Goal: Transaction & Acquisition: Purchase product/service

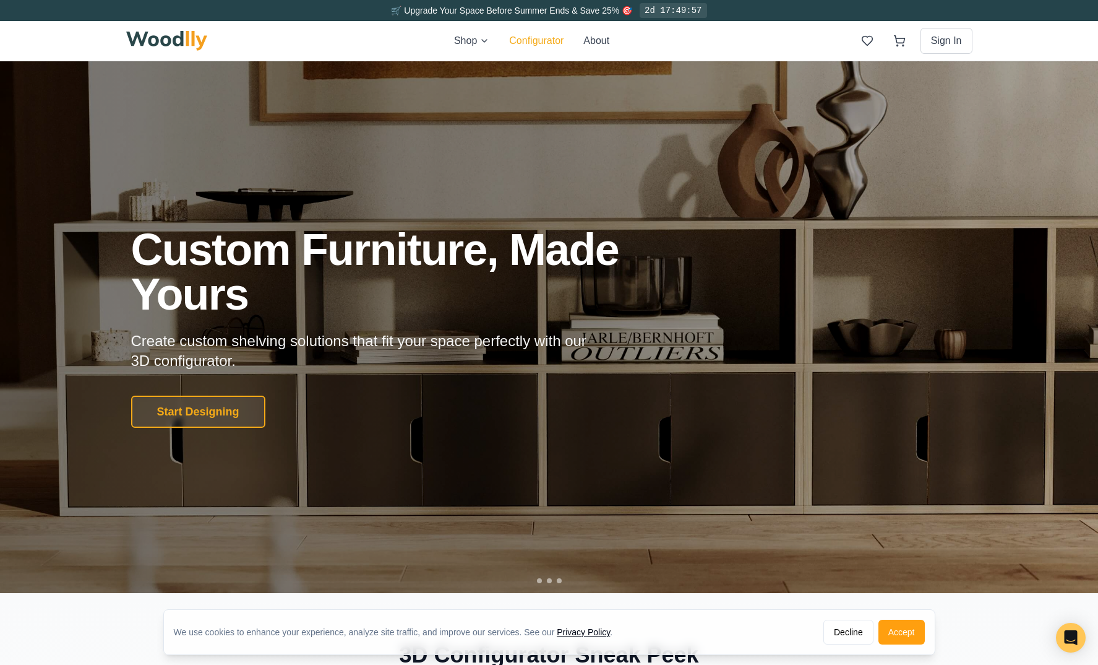
click at [546, 41] on button "Configurator" at bounding box center [536, 40] width 54 height 15
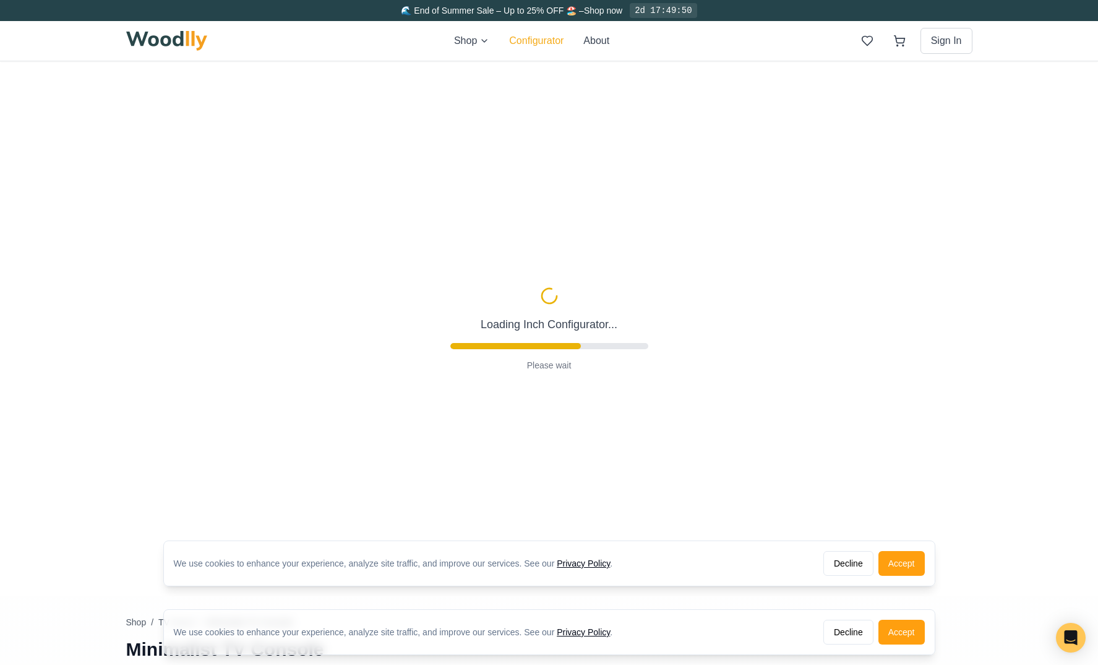
type input "63"
type input "2"
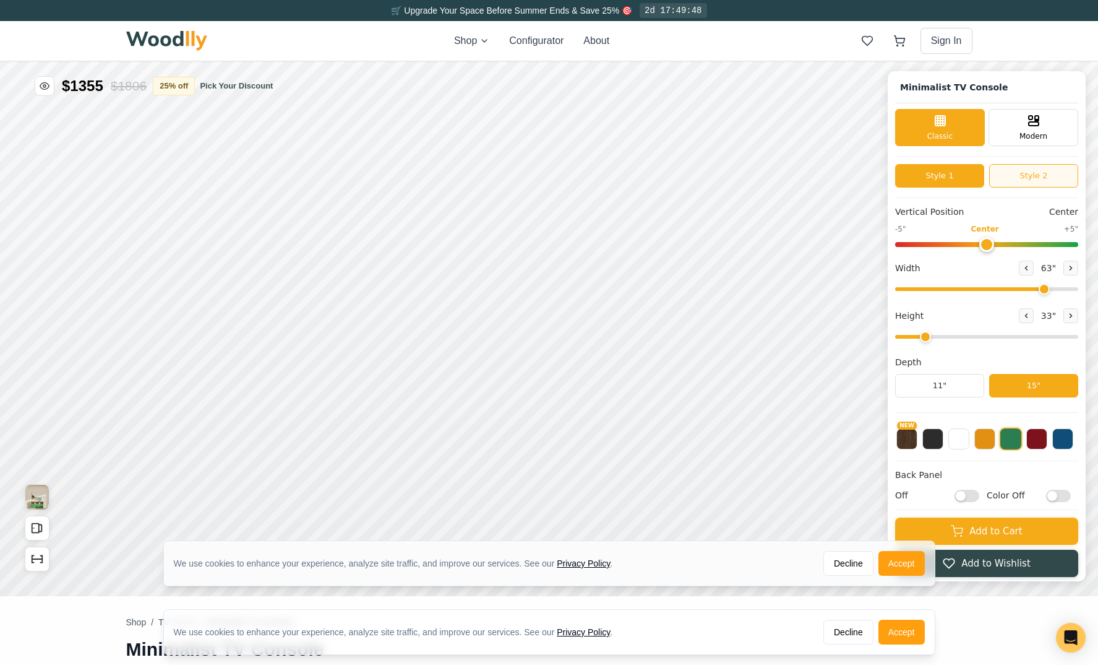
click at [1046, 177] on button "Style 2" at bounding box center [1033, 176] width 89 height 24
click at [946, 176] on button "Style 1" at bounding box center [939, 176] width 89 height 24
type input "0"
click at [989, 247] on input "range" at bounding box center [986, 244] width 183 height 5
drag, startPoint x: 1043, startPoint y: 288, endPoint x: 1012, endPoint y: 301, distance: 33.9
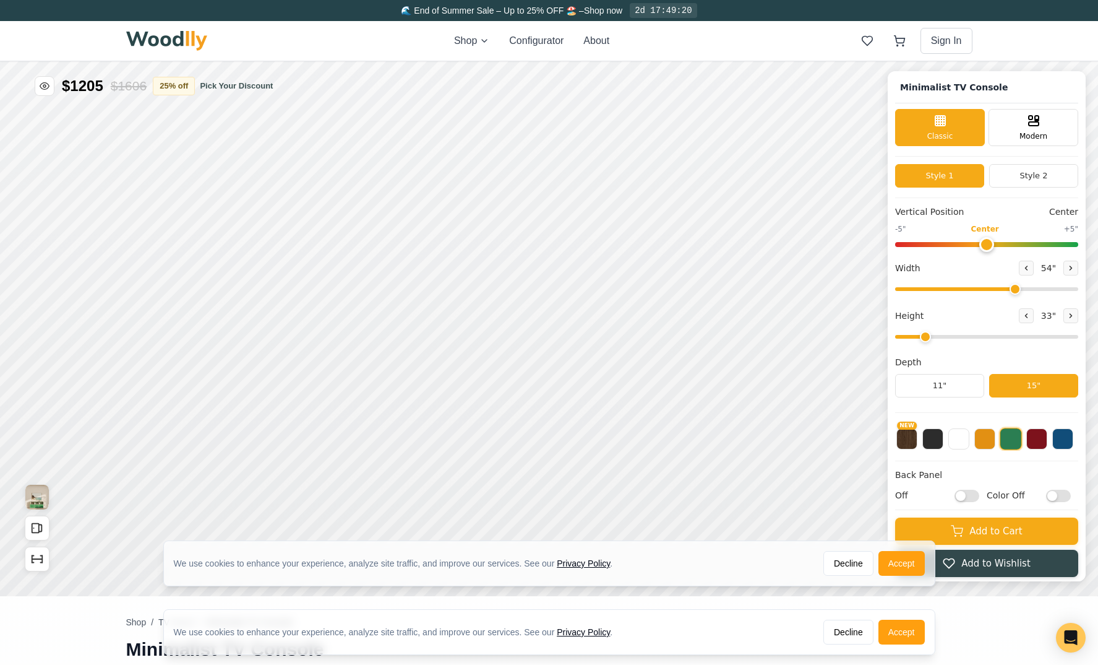
click at [1012, 291] on input "range" at bounding box center [986, 289] width 183 height 4
click at [1026, 266] on icon at bounding box center [1027, 268] width 2 height 4
type input "53"
click at [1026, 315] on icon at bounding box center [1027, 316] width 2 height 4
click at [1067, 317] on icon at bounding box center [1070, 315] width 7 height 7
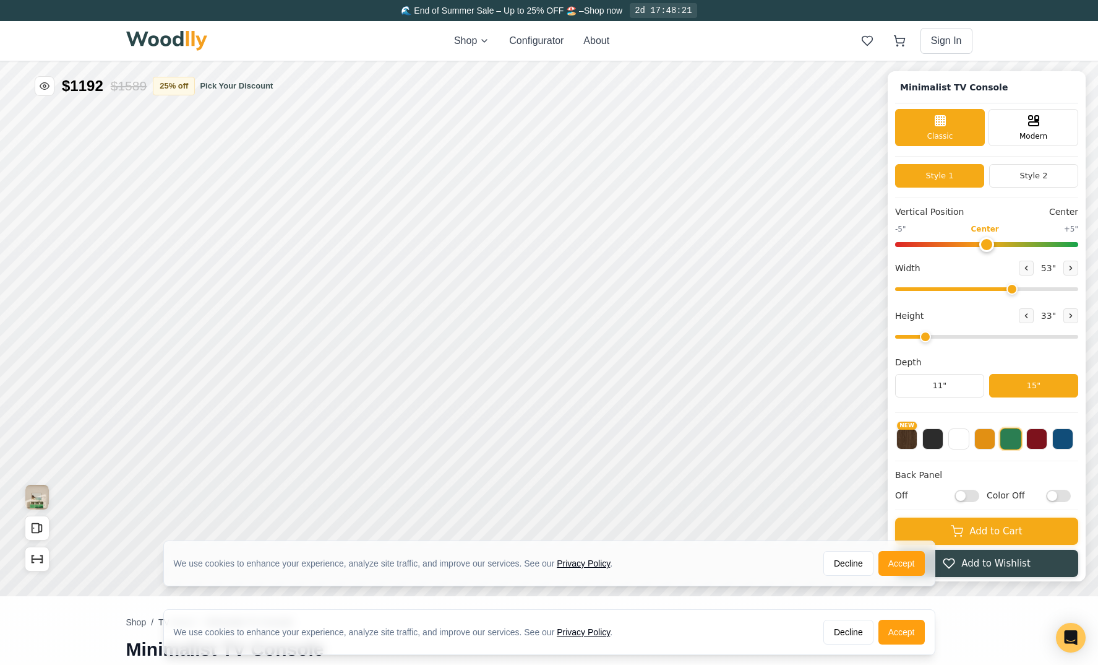
drag, startPoint x: 926, startPoint y: 338, endPoint x: 988, endPoint y: 336, distance: 61.9
click at [931, 343] on div "Height 33 "" at bounding box center [986, 325] width 183 height 35
click at [1039, 318] on span "33 "" at bounding box center [1049, 315] width 20 height 13
click at [1041, 318] on span "33 "" at bounding box center [1049, 315] width 20 height 13
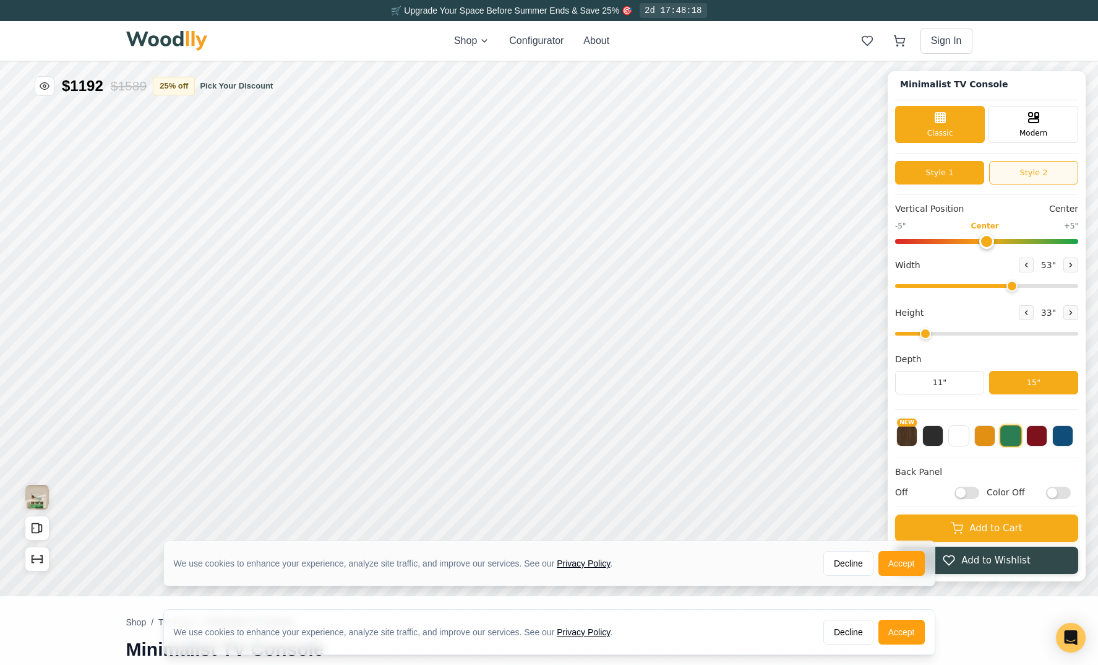
click at [1022, 167] on button "Style 2" at bounding box center [1033, 173] width 89 height 24
click at [1025, 309] on icon at bounding box center [1026, 312] width 7 height 7
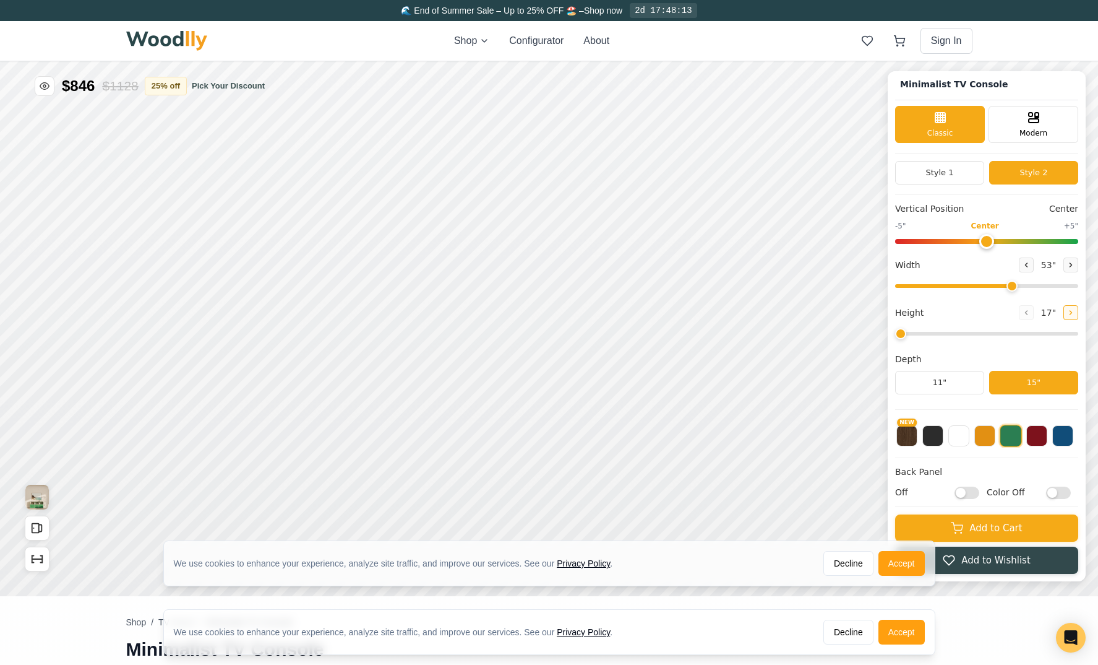
click at [1070, 311] on icon at bounding box center [1070, 312] width 7 height 7
type input "2"
click at [1012, 119] on div "Modern" at bounding box center [1034, 123] width 90 height 37
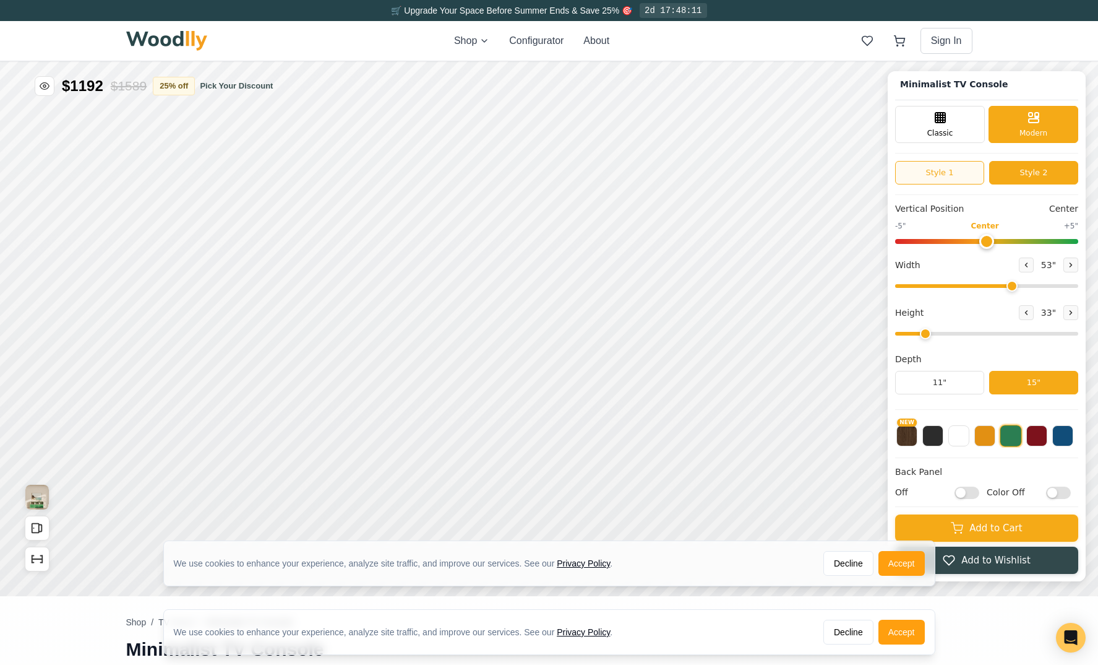
click at [933, 176] on button "Style 1" at bounding box center [939, 173] width 89 height 24
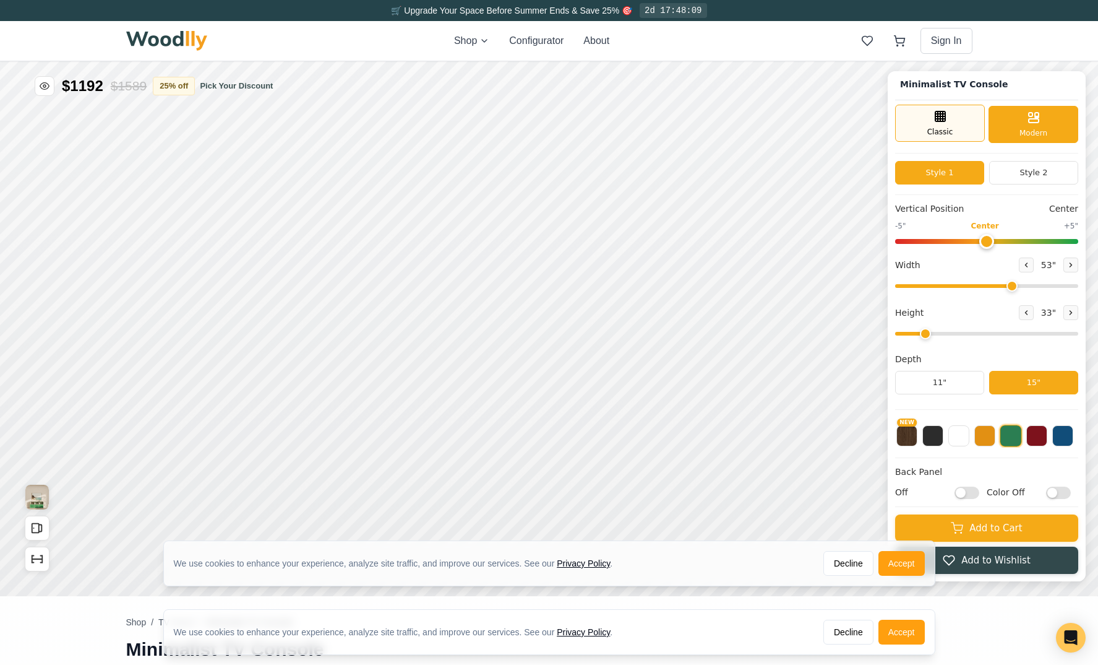
click at [959, 128] on div "Classic" at bounding box center [940, 123] width 90 height 37
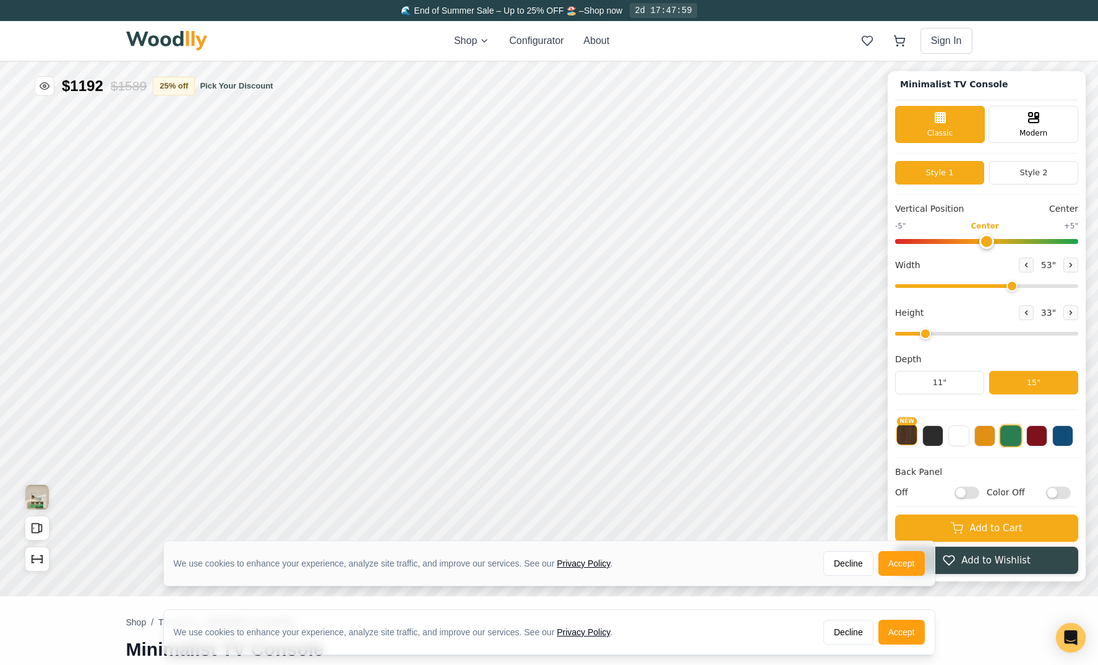
click at [906, 436] on button "NEW" at bounding box center [907, 434] width 21 height 21
click at [946, 436] on div "NEW" at bounding box center [986, 431] width 183 height 31
drag, startPoint x: 931, startPoint y: 437, endPoint x: 954, endPoint y: 437, distance: 22.9
click at [932, 436] on button at bounding box center [933, 435] width 21 height 21
click at [962, 437] on button at bounding box center [959, 434] width 21 height 21
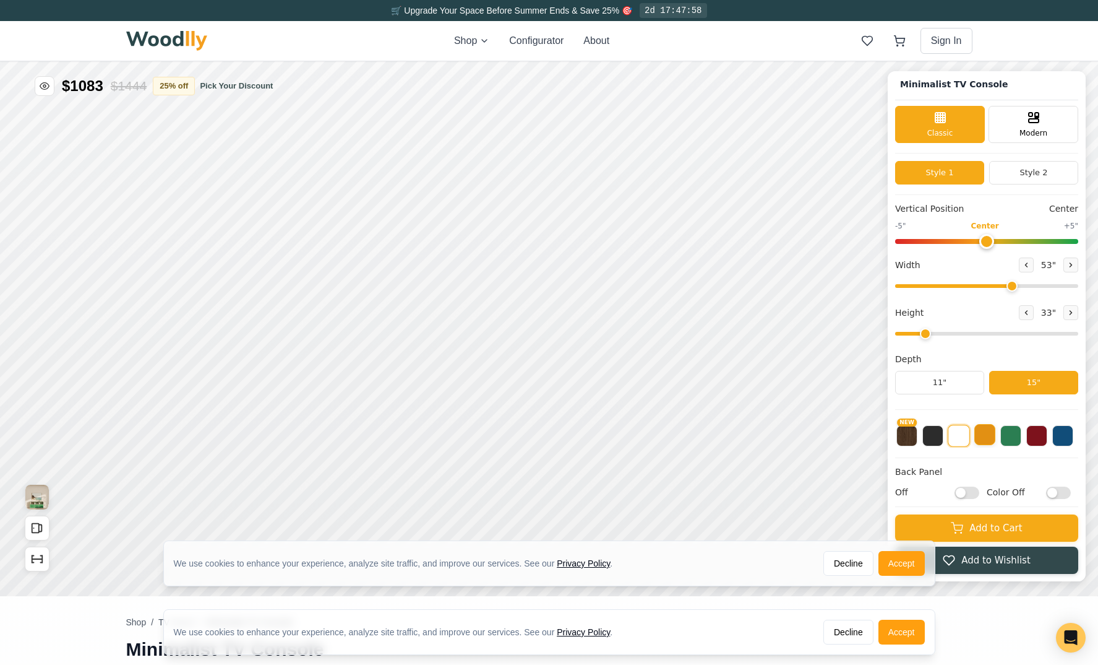
click at [980, 437] on button at bounding box center [985, 434] width 21 height 21
click at [1060, 433] on button at bounding box center [1063, 434] width 21 height 21
drag, startPoint x: 1015, startPoint y: 436, endPoint x: 941, endPoint y: 437, distance: 74.3
click at [1010, 436] on button at bounding box center [1011, 435] width 21 height 21
click at [957, 438] on button at bounding box center [959, 434] width 21 height 21
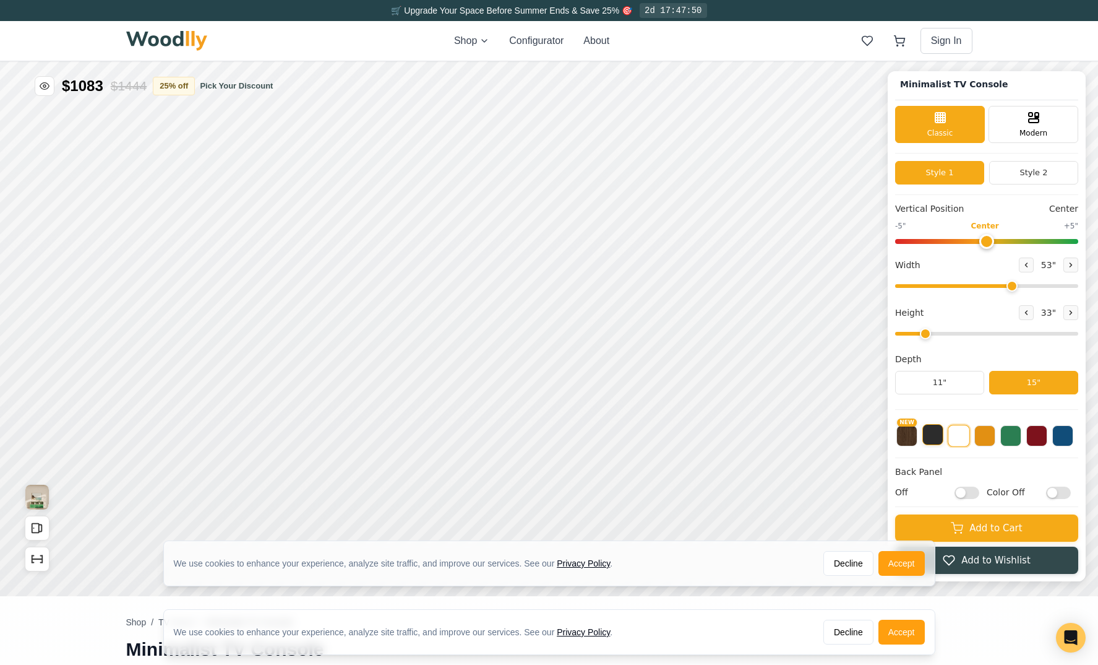
click at [936, 439] on button at bounding box center [933, 434] width 21 height 21
click at [959, 436] on button at bounding box center [959, 434] width 21 height 21
click at [1054, 491] on input "Color Off" at bounding box center [1058, 492] width 25 height 12
click at [1054, 491] on input "Color On" at bounding box center [1058, 492] width 25 height 12
checkbox input "false"
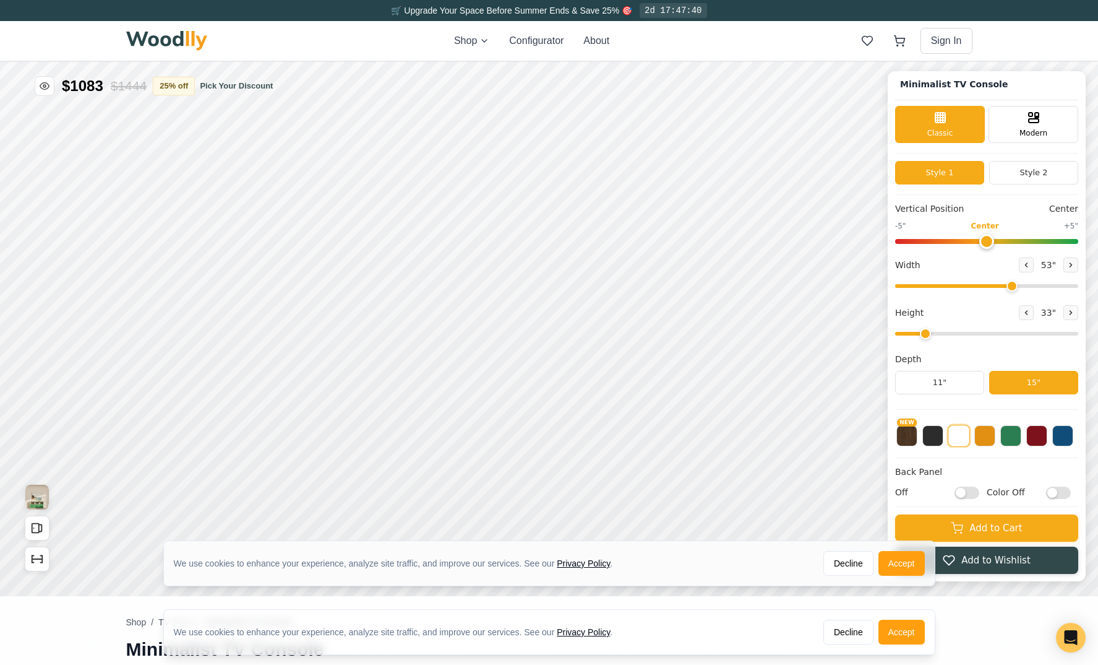
click at [961, 494] on input "Off" at bounding box center [967, 492] width 25 height 12
click at [960, 494] on input "On" at bounding box center [967, 492] width 25 height 12
click at [960, 494] on input "Off" at bounding box center [967, 492] width 25 height 12
checkbox input "true"
click at [896, 563] on button "Accept" at bounding box center [902, 563] width 46 height 25
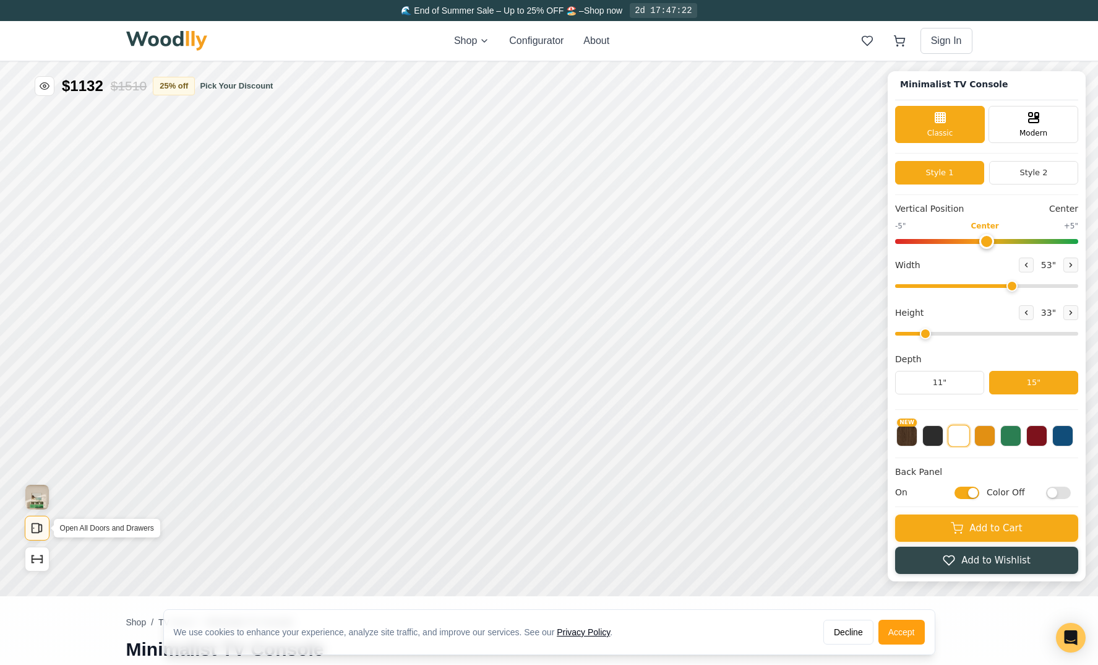
click at [42, 522] on icon "Open All Doors and Drawers" at bounding box center [37, 528] width 14 height 14
click at [38, 566] on button "Show Dimensions" at bounding box center [37, 558] width 25 height 25
click at [37, 564] on icon "Show Dimensions" at bounding box center [37, 559] width 14 height 14
click at [323, 276] on div "12"" at bounding box center [324, 279] width 14 height 14
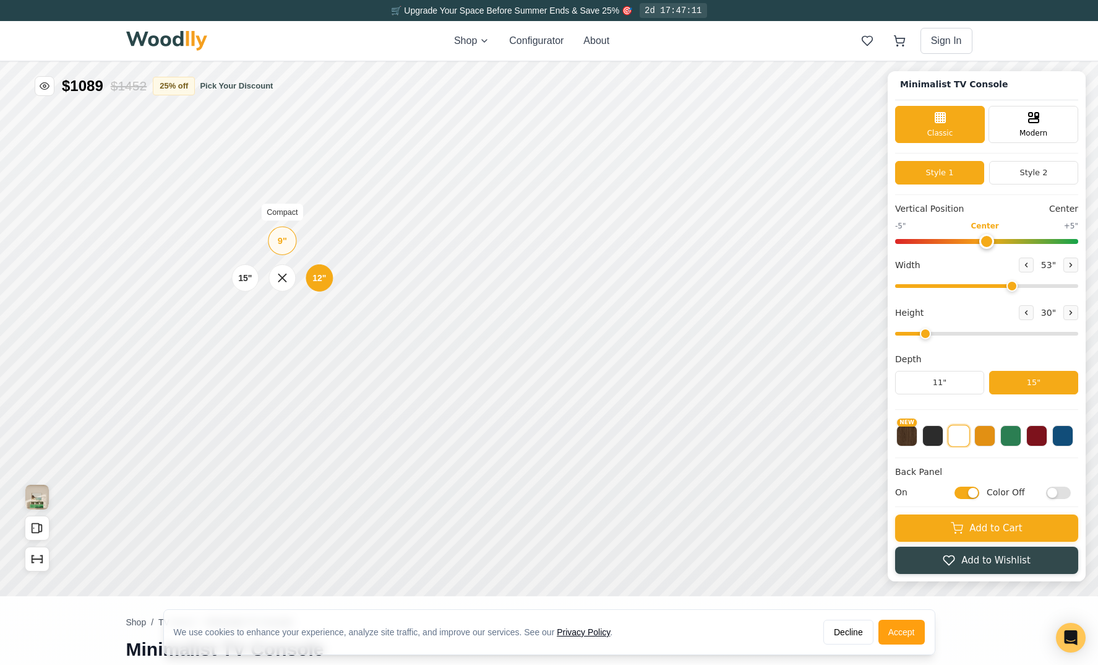
click at [283, 244] on div "9"" at bounding box center [282, 241] width 9 height 14
click at [939, 378] on button "11"" at bounding box center [939, 383] width 89 height 24
click at [1019, 382] on button "15"" at bounding box center [1033, 383] width 89 height 24
click at [959, 384] on button "11"" at bounding box center [939, 383] width 89 height 24
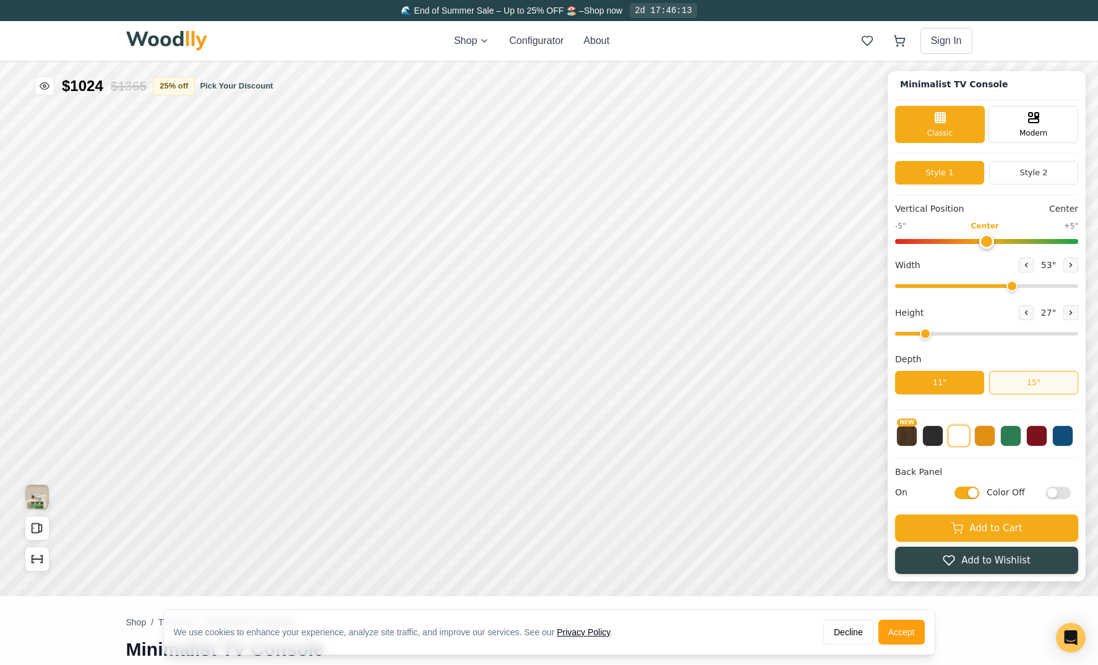
click at [1034, 387] on button "15"" at bounding box center [1033, 383] width 89 height 24
click at [983, 389] on div "11" 15"" at bounding box center [986, 383] width 183 height 24
click at [963, 384] on button "11"" at bounding box center [939, 383] width 89 height 24
click at [935, 439] on button at bounding box center [933, 434] width 21 height 21
click at [962, 438] on button at bounding box center [959, 434] width 21 height 21
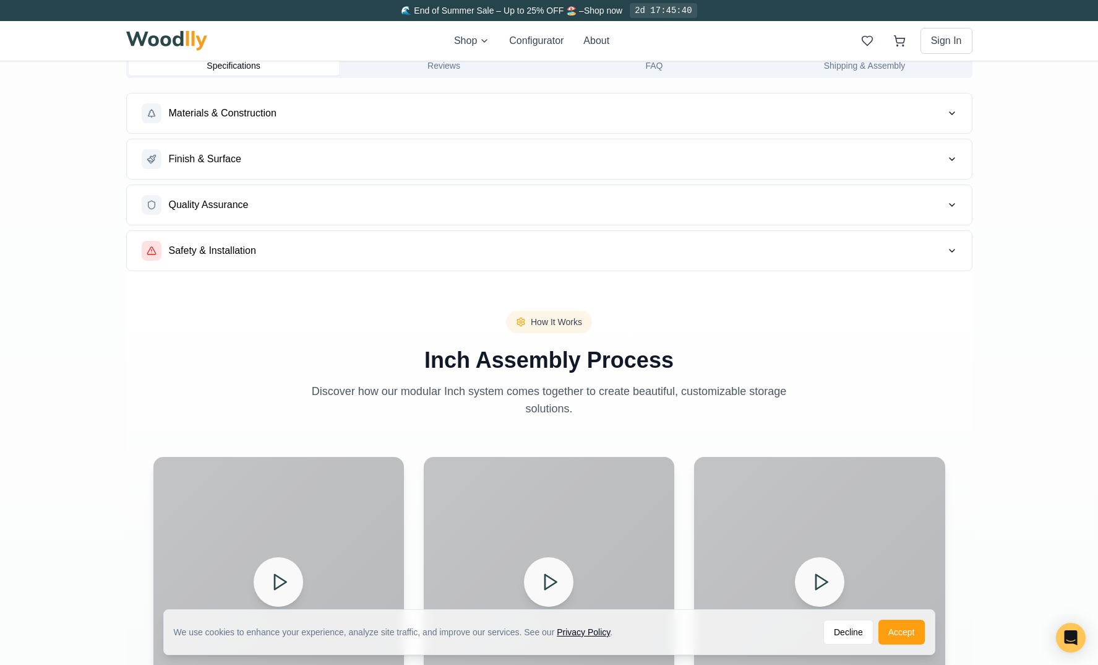
scroll to position [0, 0]
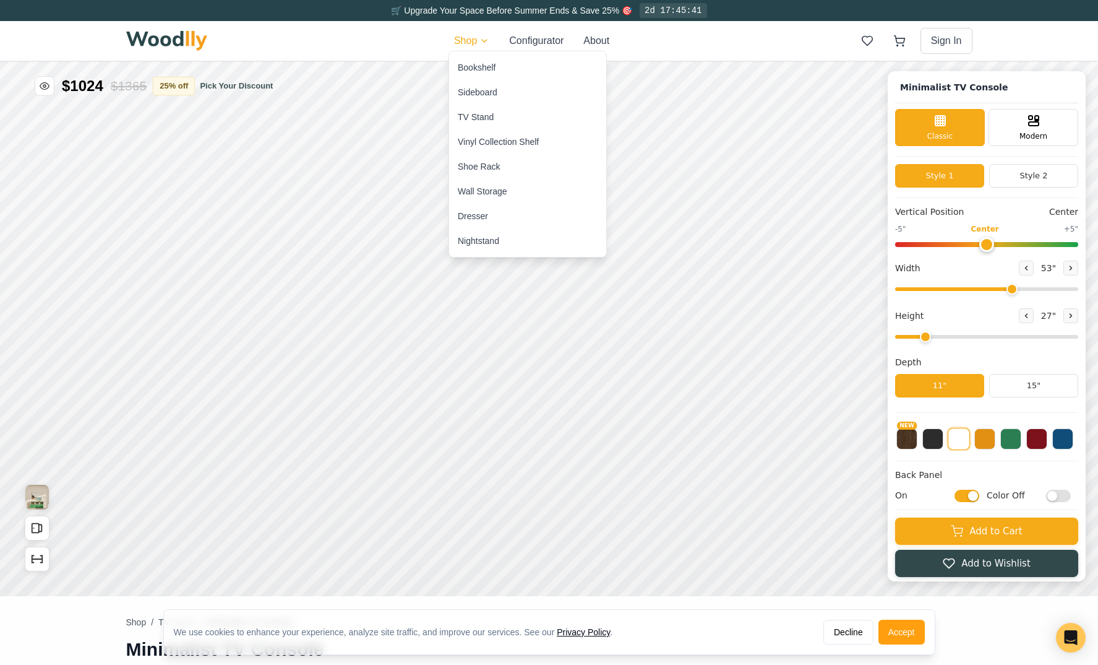
click at [489, 71] on div "Bookshelf" at bounding box center [477, 67] width 38 height 12
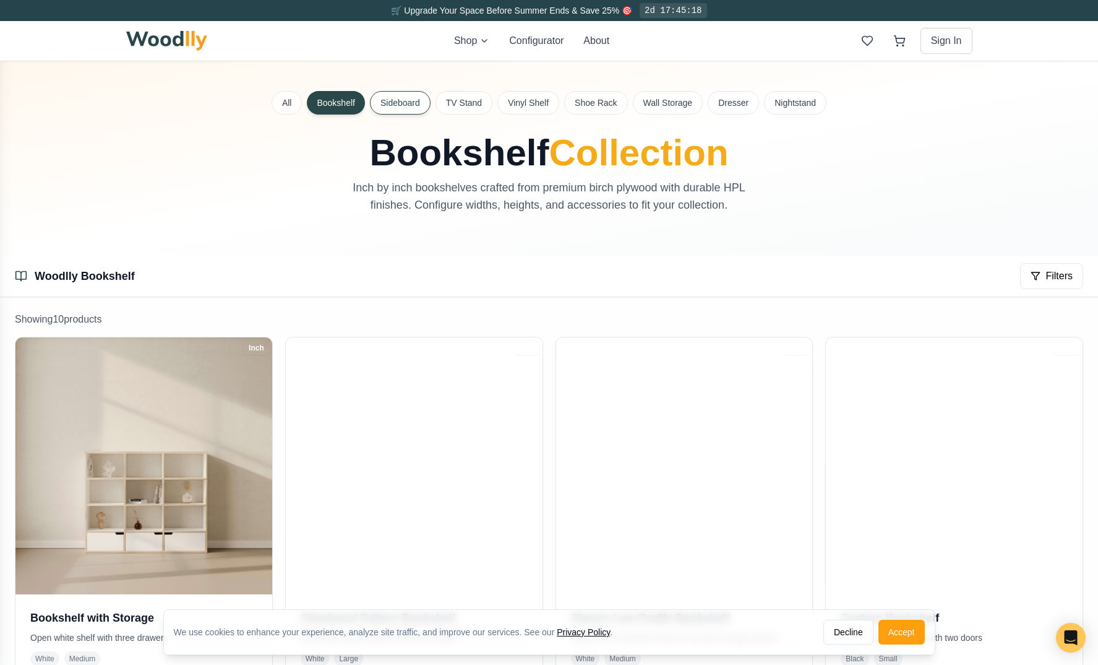
scroll to position [9, 0]
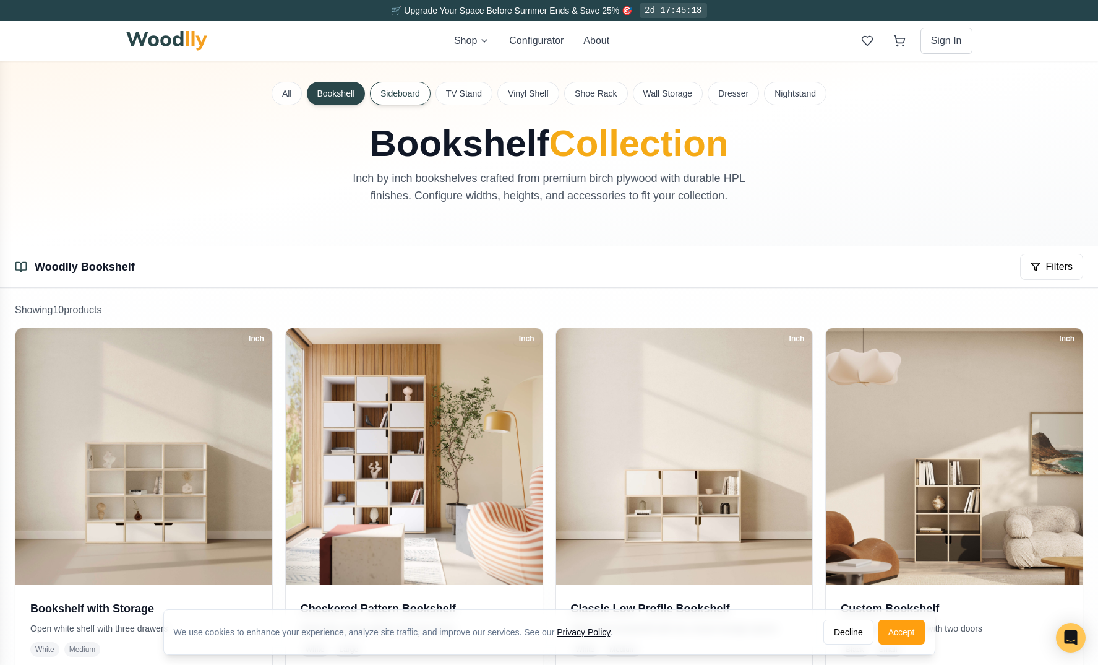
click at [403, 101] on button "Sideboard" at bounding box center [400, 94] width 61 height 24
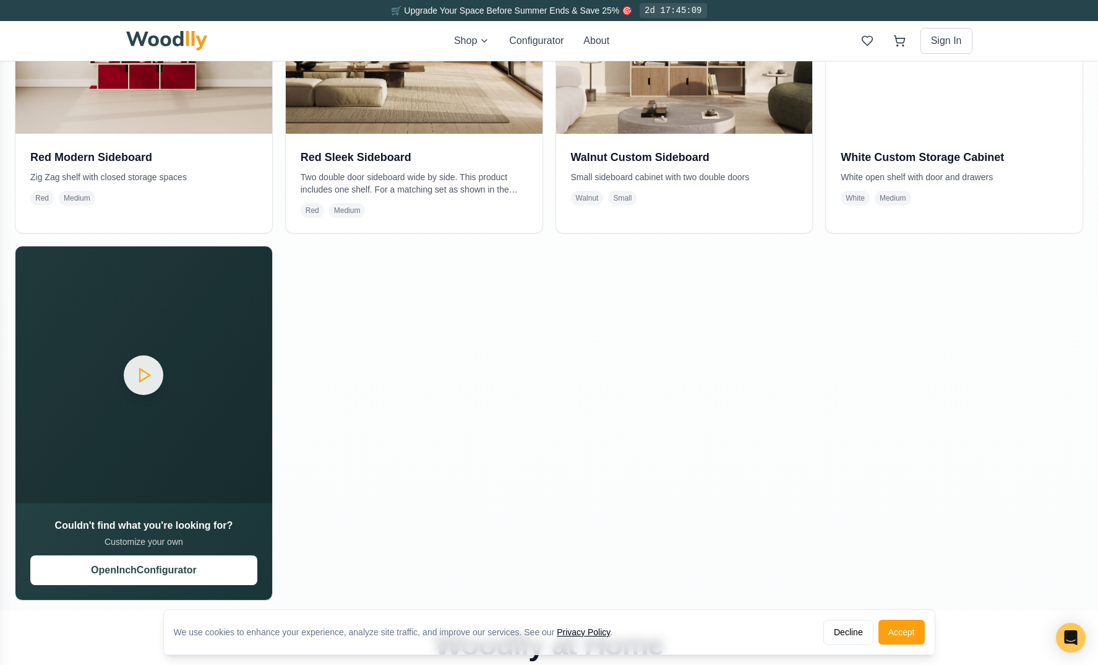
scroll to position [1211, 0]
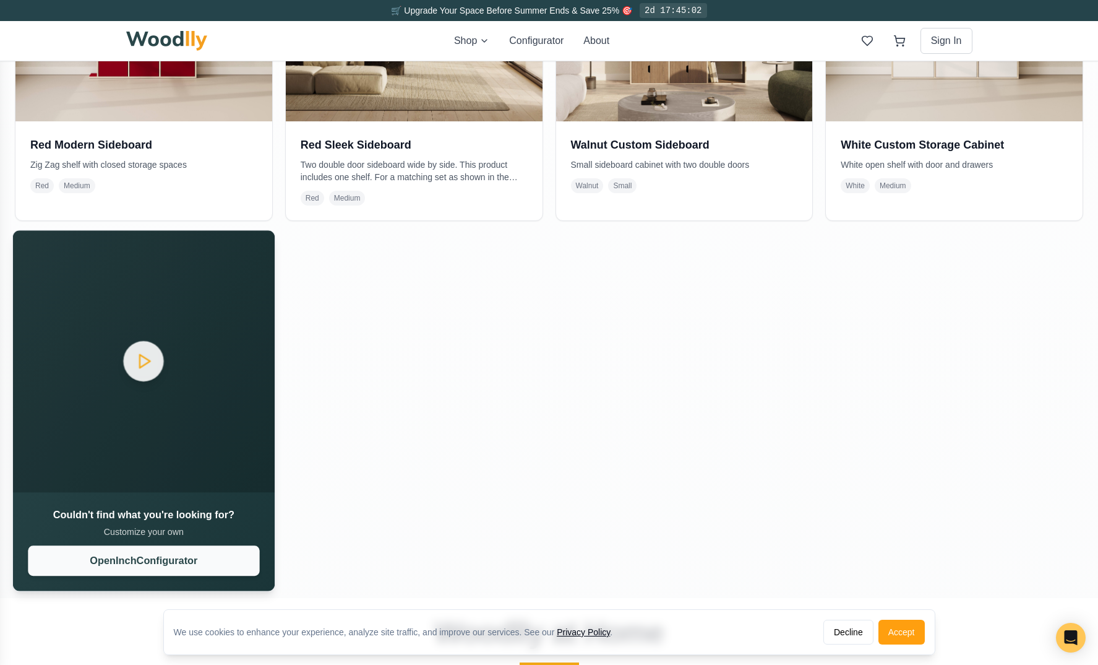
click at [202, 560] on button "Open Inch Configurator" at bounding box center [143, 560] width 231 height 30
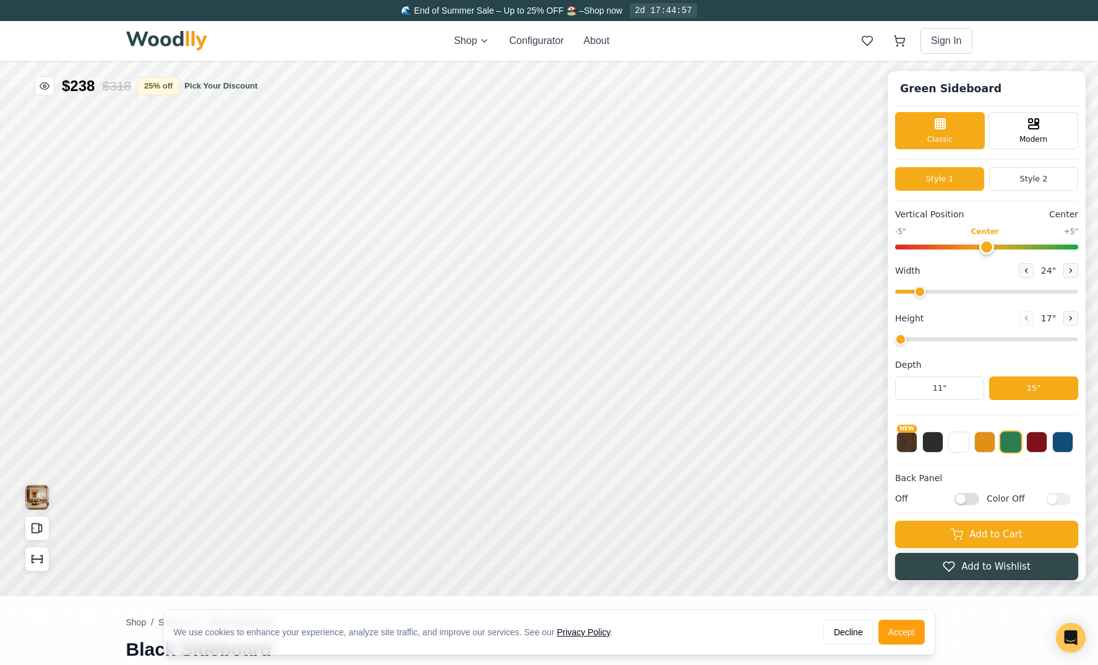
type input "56"
type input "2"
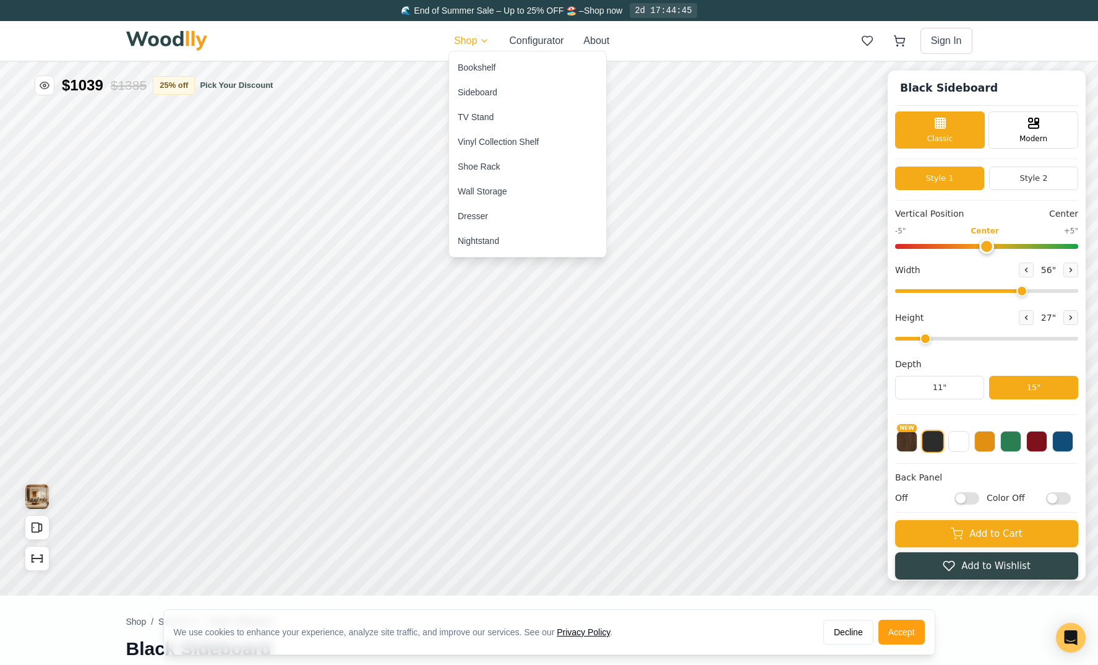
click at [499, 193] on div "Wall Storage" at bounding box center [483, 191] width 50 height 12
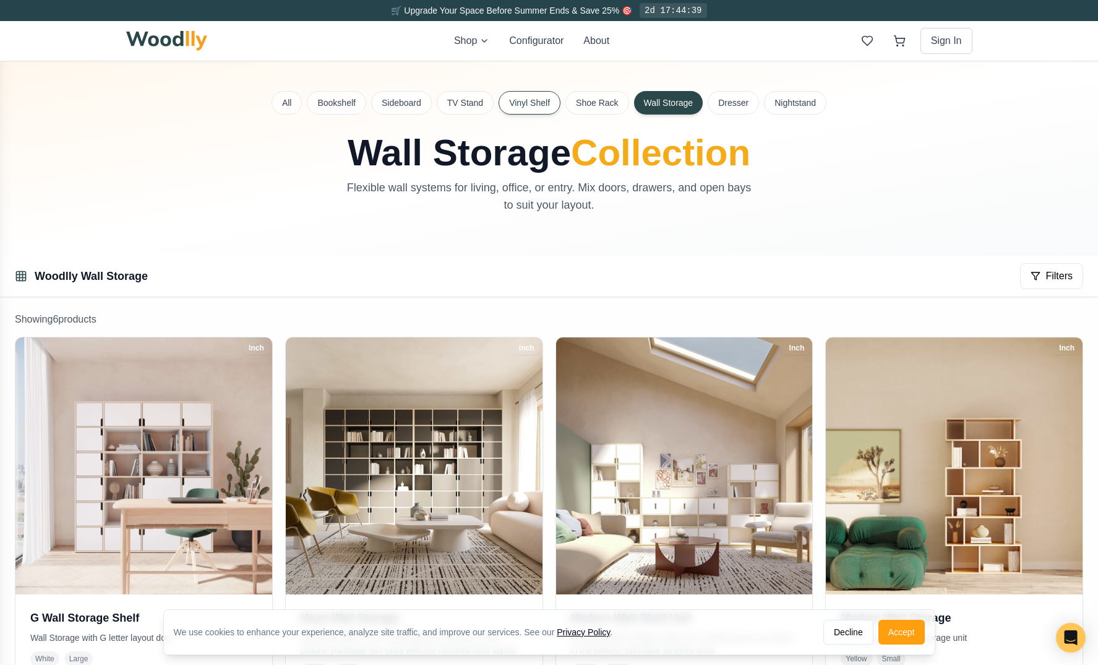
click at [533, 104] on button "Vinyl Shelf" at bounding box center [530, 103] width 62 height 24
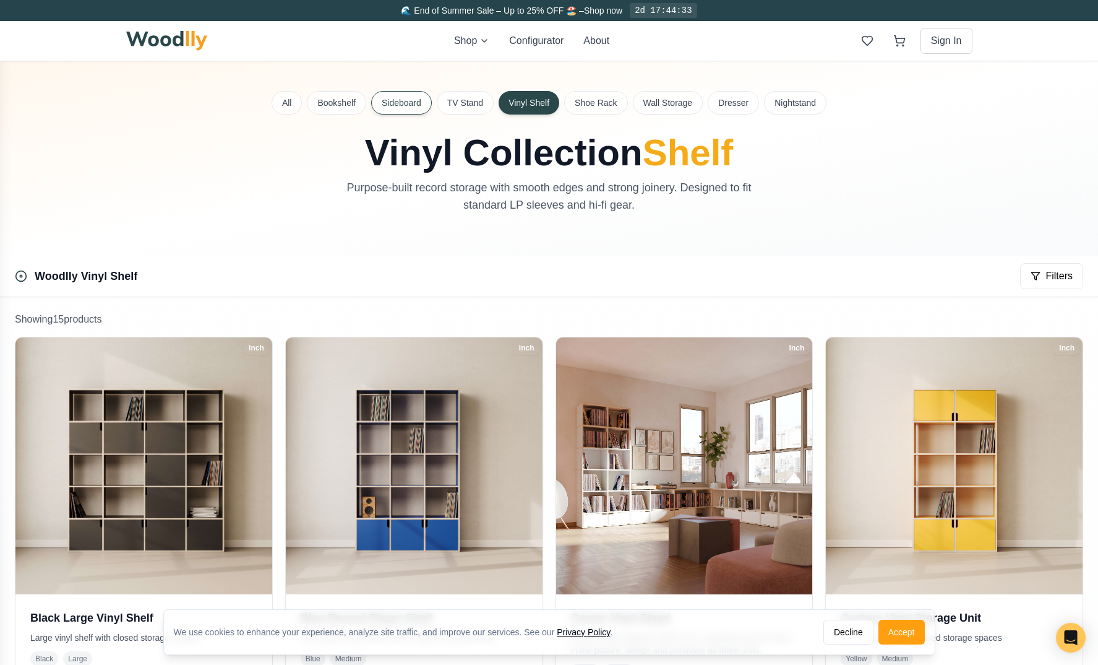
click at [407, 101] on button "Sideboard" at bounding box center [401, 103] width 61 height 24
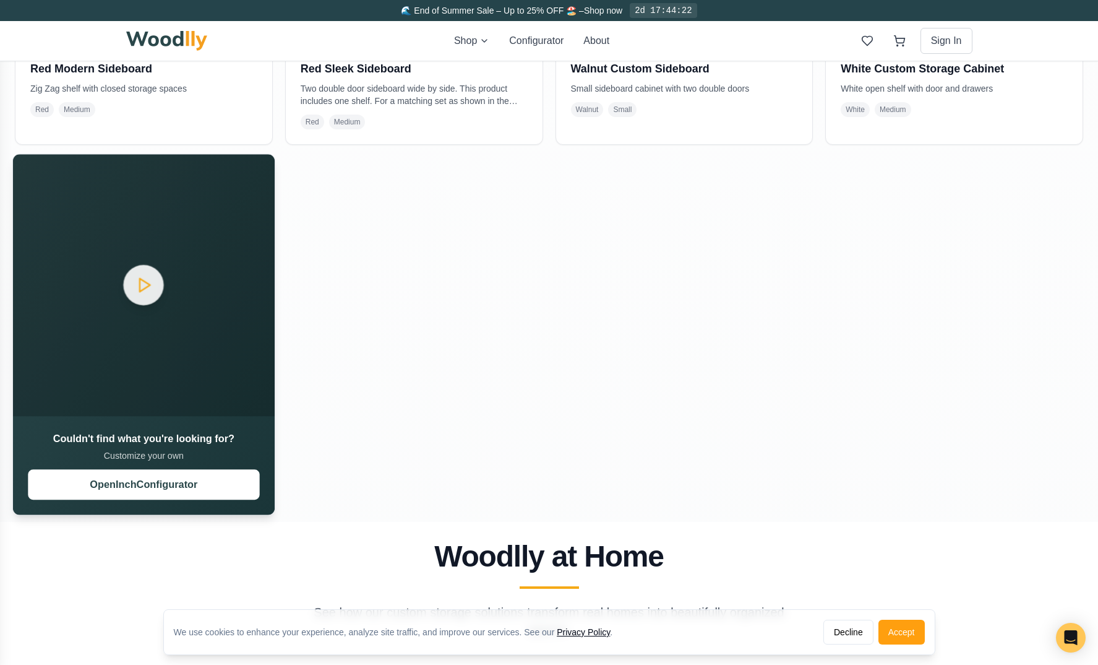
scroll to position [1327, 0]
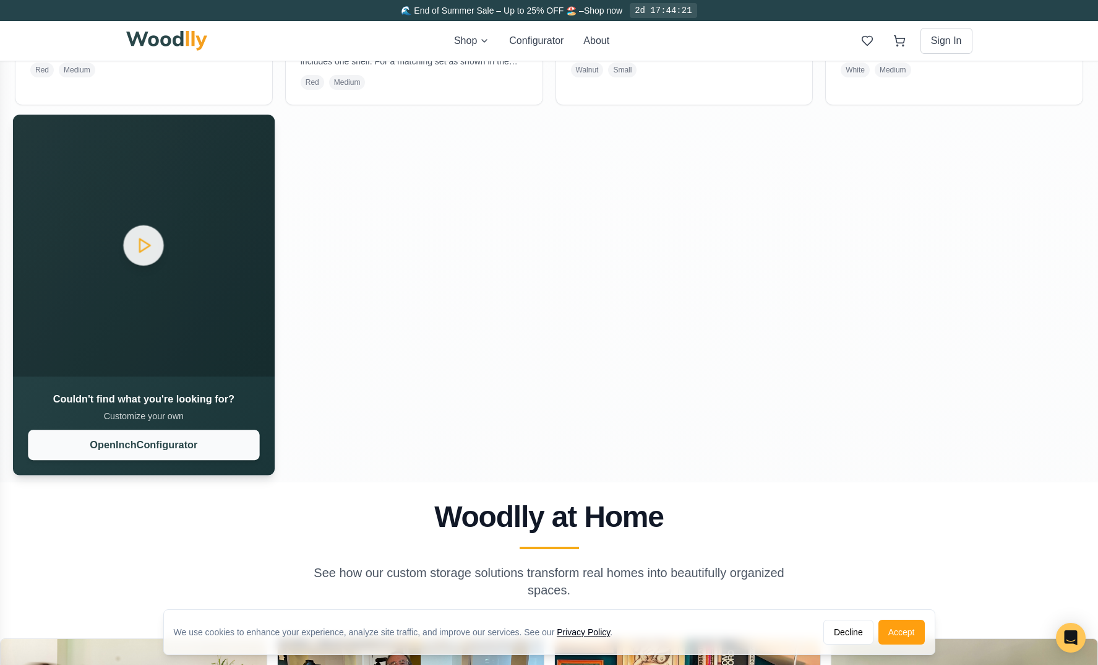
click at [233, 447] on button "Open Inch Configurator" at bounding box center [143, 444] width 231 height 30
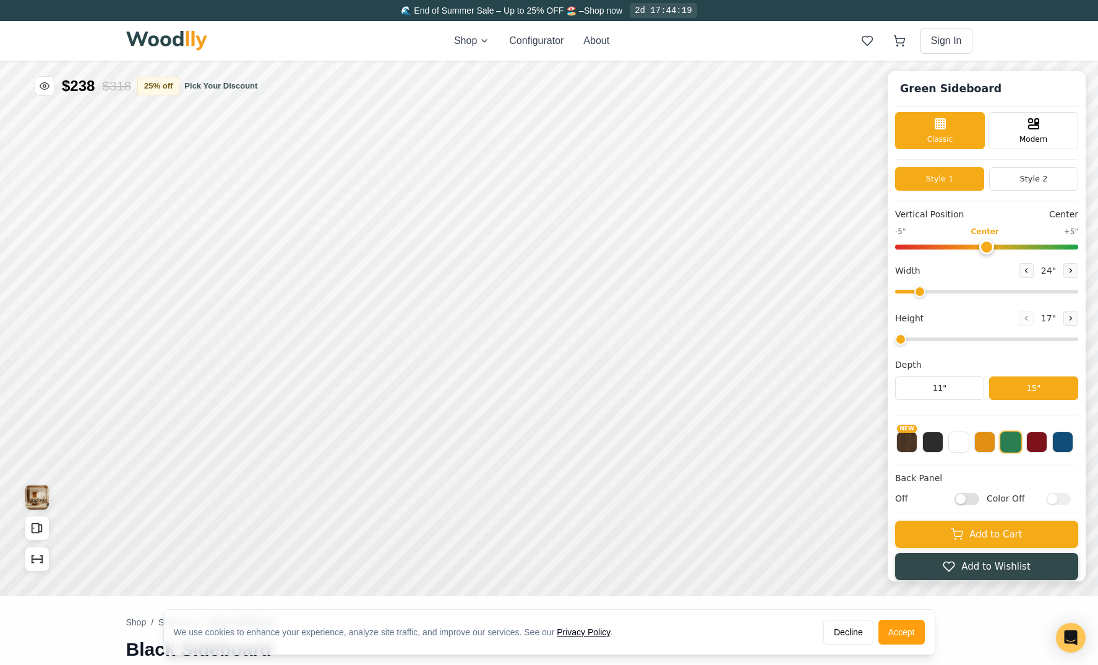
type input "56"
type input "2"
drag, startPoint x: 955, startPoint y: 441, endPoint x: 952, endPoint y: 406, distance: 34.7
click at [955, 441] on button at bounding box center [959, 441] width 21 height 21
click at [949, 390] on button "11"" at bounding box center [939, 388] width 89 height 24
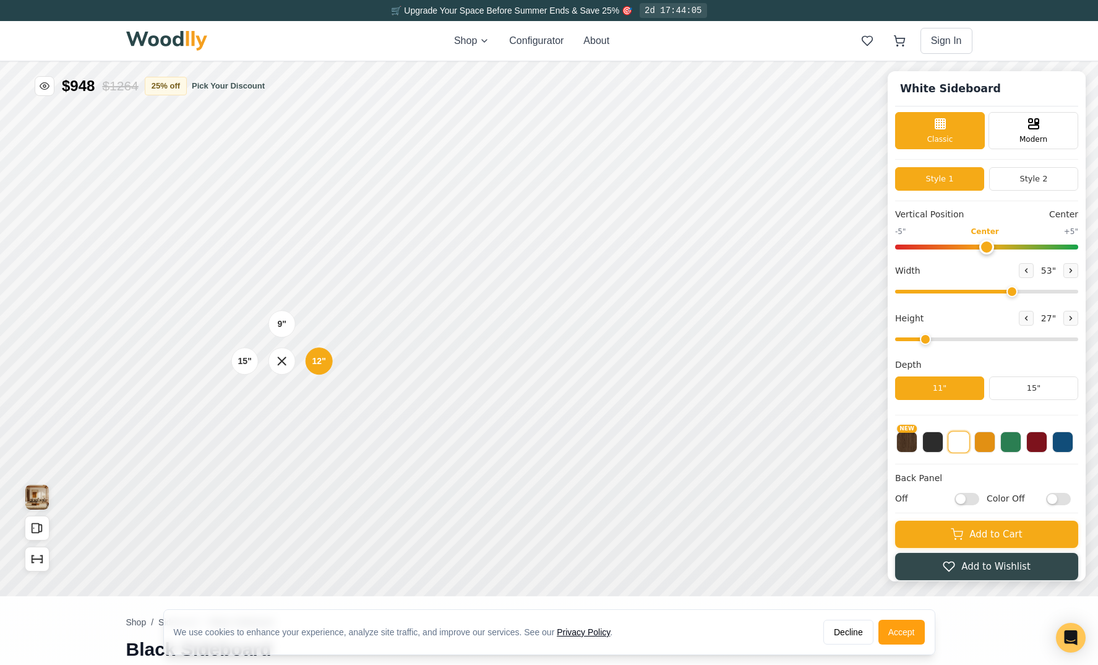
drag, startPoint x: 1019, startPoint y: 291, endPoint x: 1008, endPoint y: 291, distance: 10.5
click at [1009, 291] on input "range" at bounding box center [986, 292] width 183 height 4
type input "53"
click at [1011, 292] on input "range" at bounding box center [986, 292] width 183 height 4
type input "0"
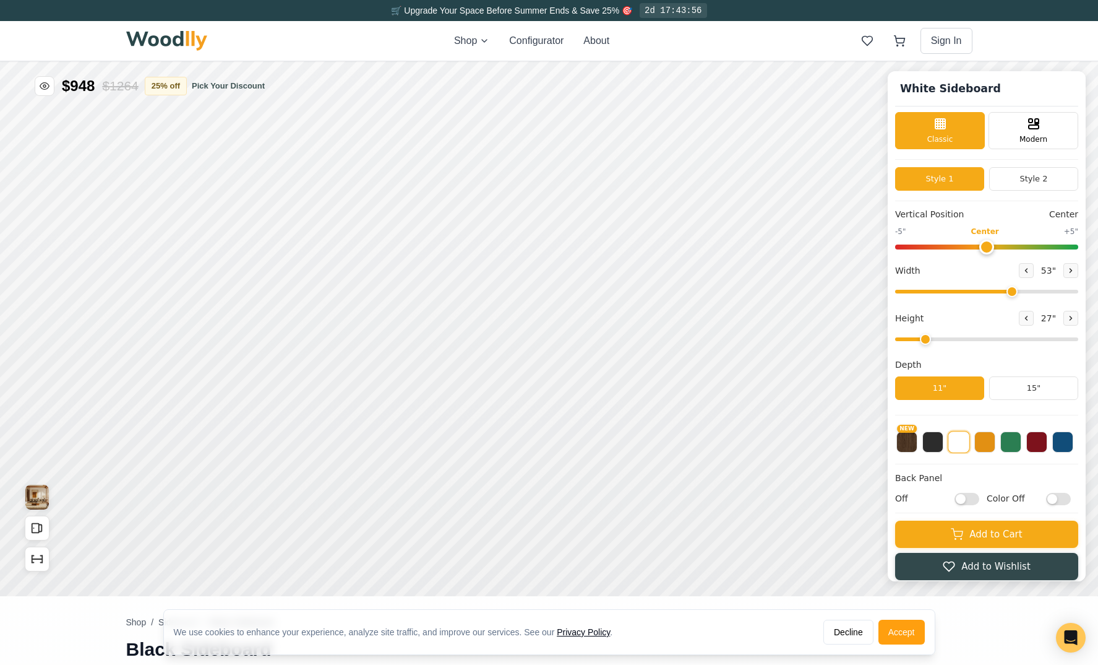
drag, startPoint x: 1023, startPoint y: 246, endPoint x: 987, endPoint y: 248, distance: 35.9
click at [987, 248] on input "range" at bounding box center [986, 246] width 183 height 5
click at [1015, 175] on button "Style 2" at bounding box center [1033, 179] width 89 height 24
click at [957, 181] on button "Style 1" at bounding box center [939, 179] width 89 height 24
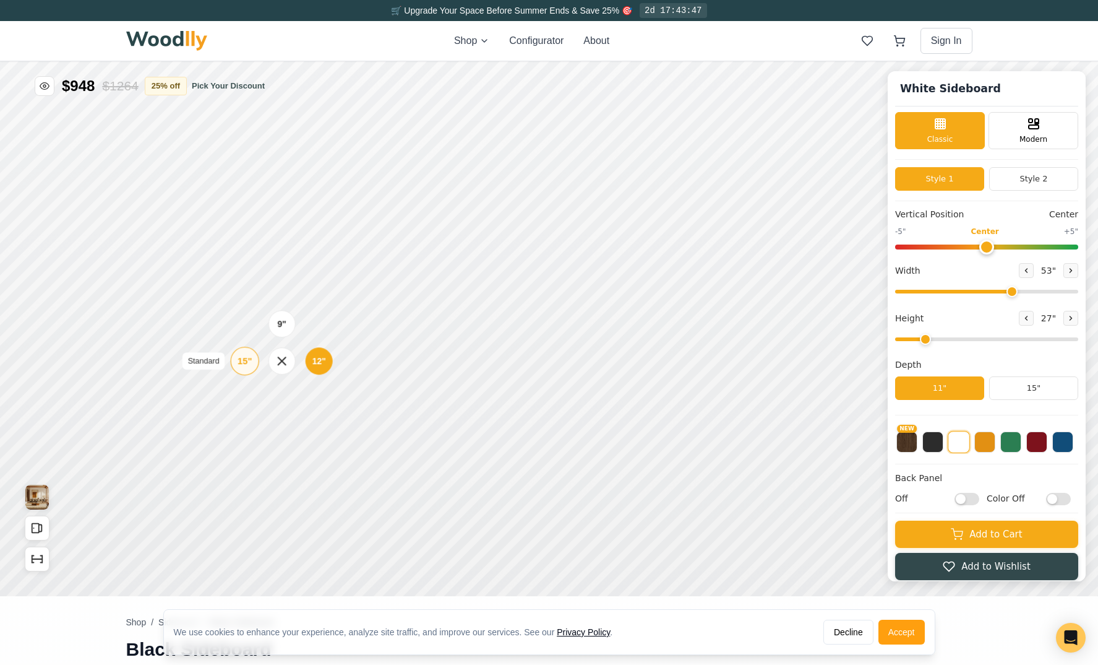
click at [243, 363] on div "15"" at bounding box center [245, 361] width 14 height 14
click at [282, 244] on div "9"" at bounding box center [285, 241] width 9 height 14
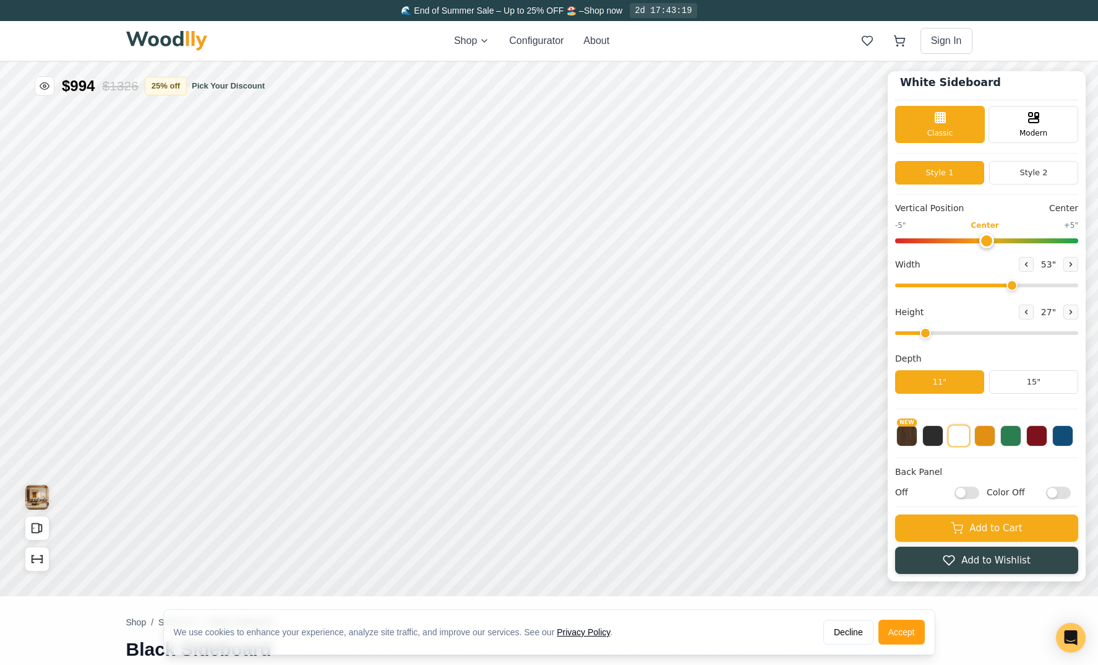
click at [904, 634] on button "Accept" at bounding box center [902, 631] width 46 height 25
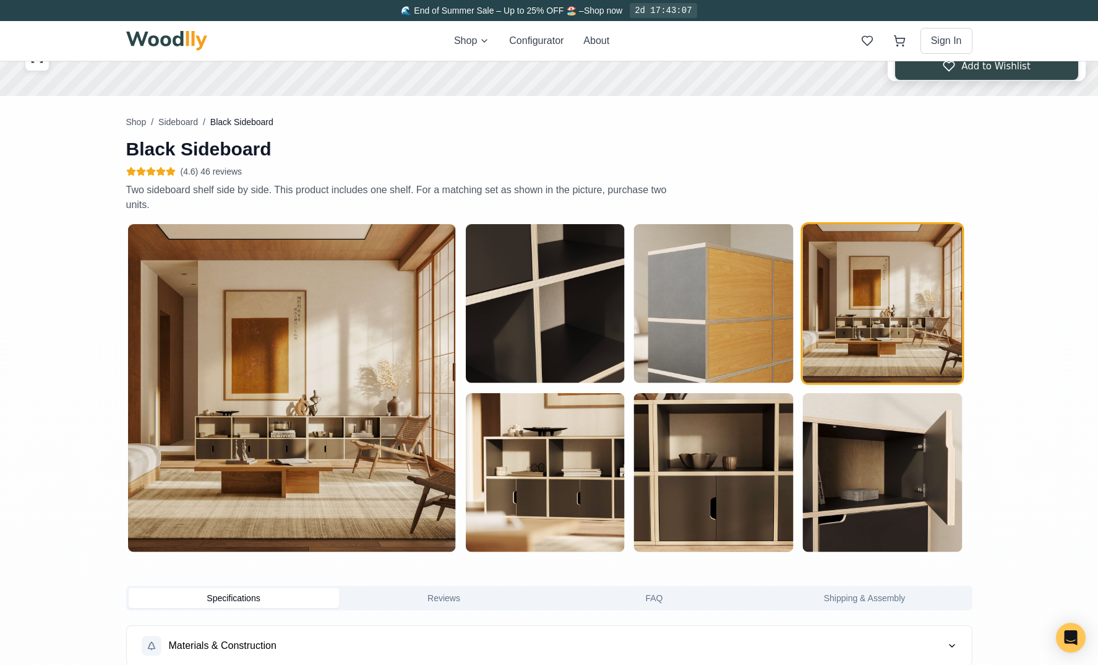
scroll to position [0, 0]
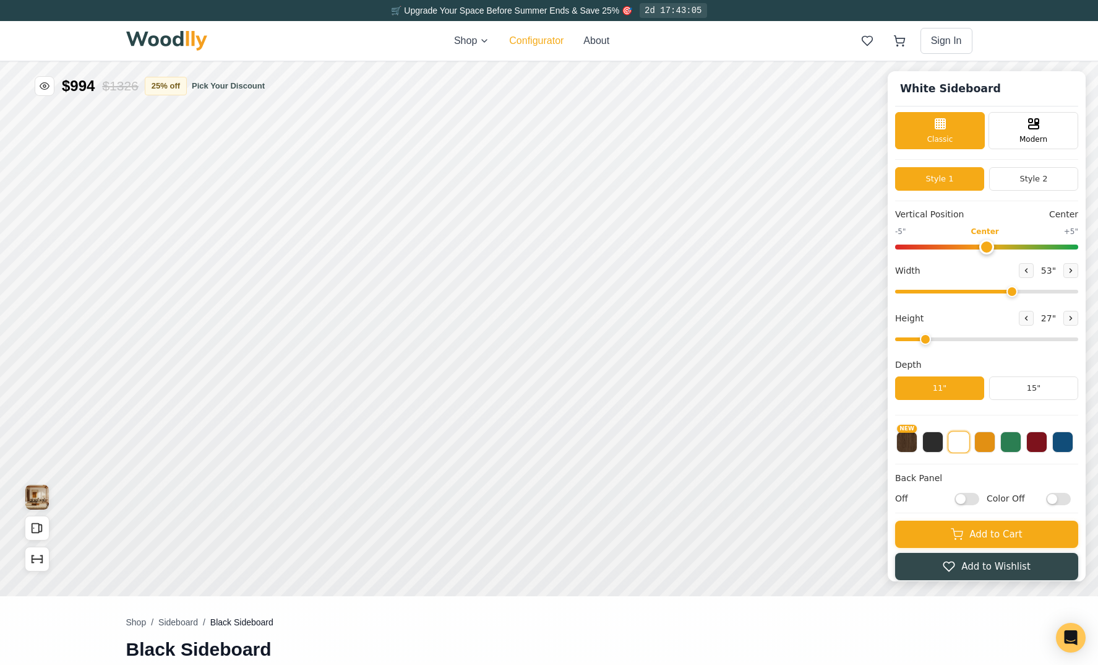
click at [512, 40] on button "Configurator" at bounding box center [536, 40] width 54 height 15
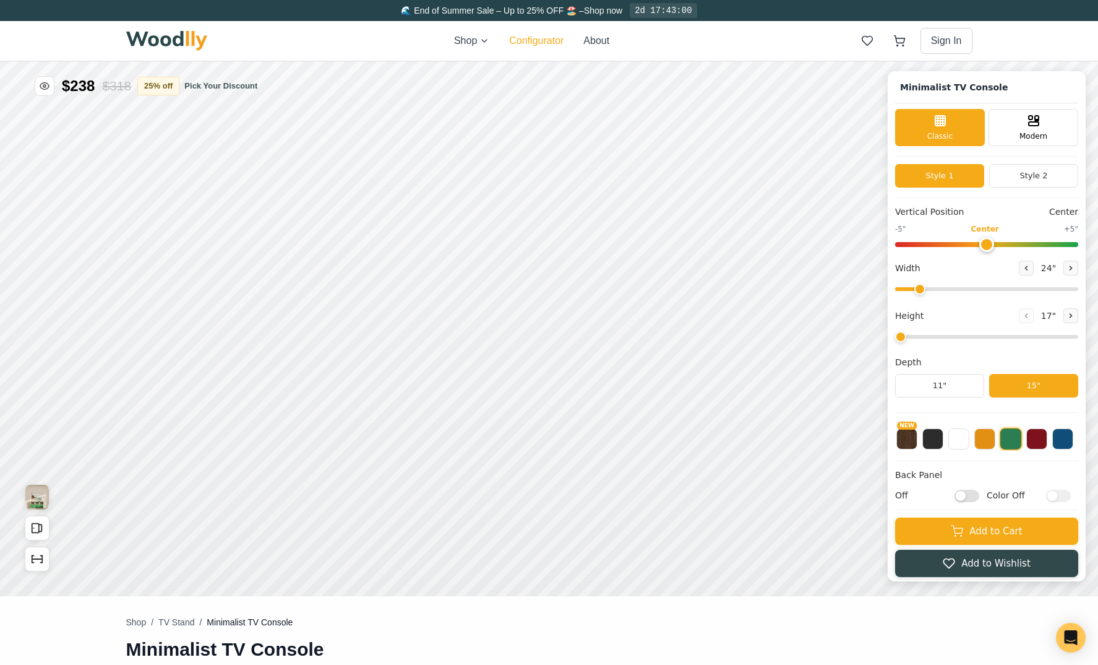
type input "63"
type input "2"
click at [959, 85] on h1 "Minimalist TV Console" at bounding box center [954, 88] width 118 height 18
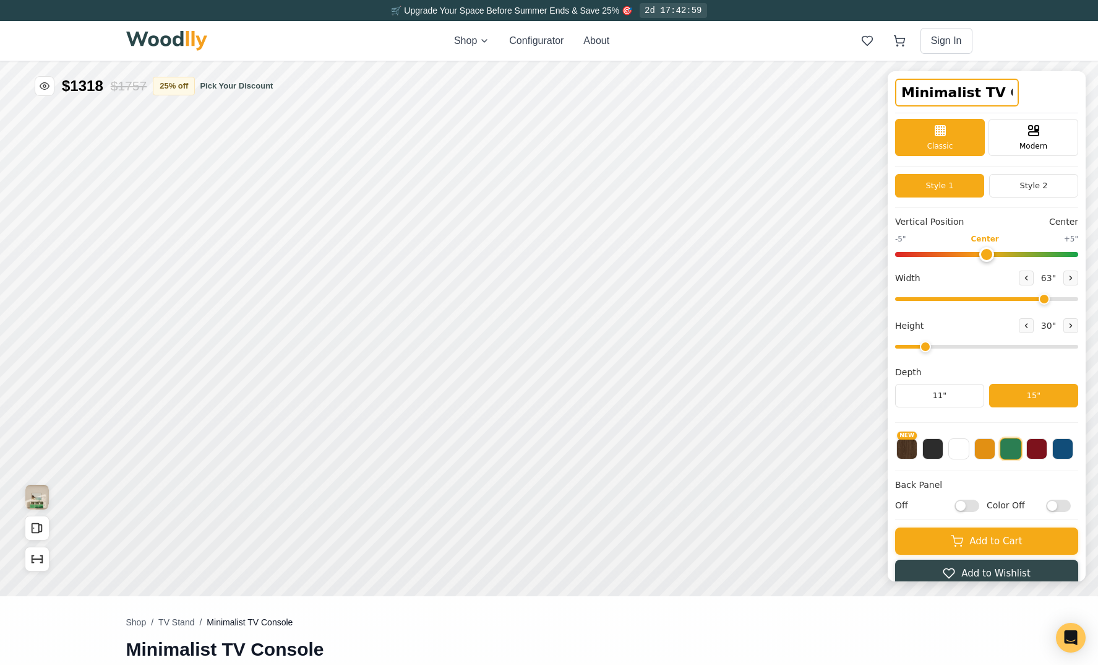
scroll to position [0, 26]
click at [958, 92] on input "Minimalist TV Console" at bounding box center [957, 93] width 124 height 28
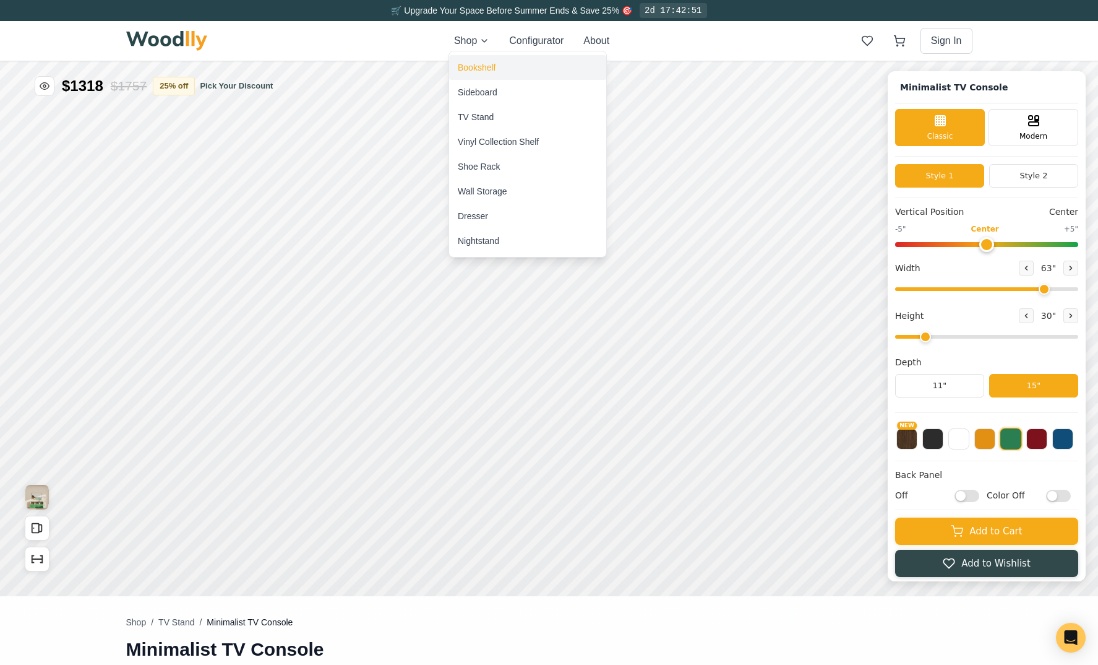
click at [491, 71] on div "Bookshelf" at bounding box center [477, 67] width 38 height 12
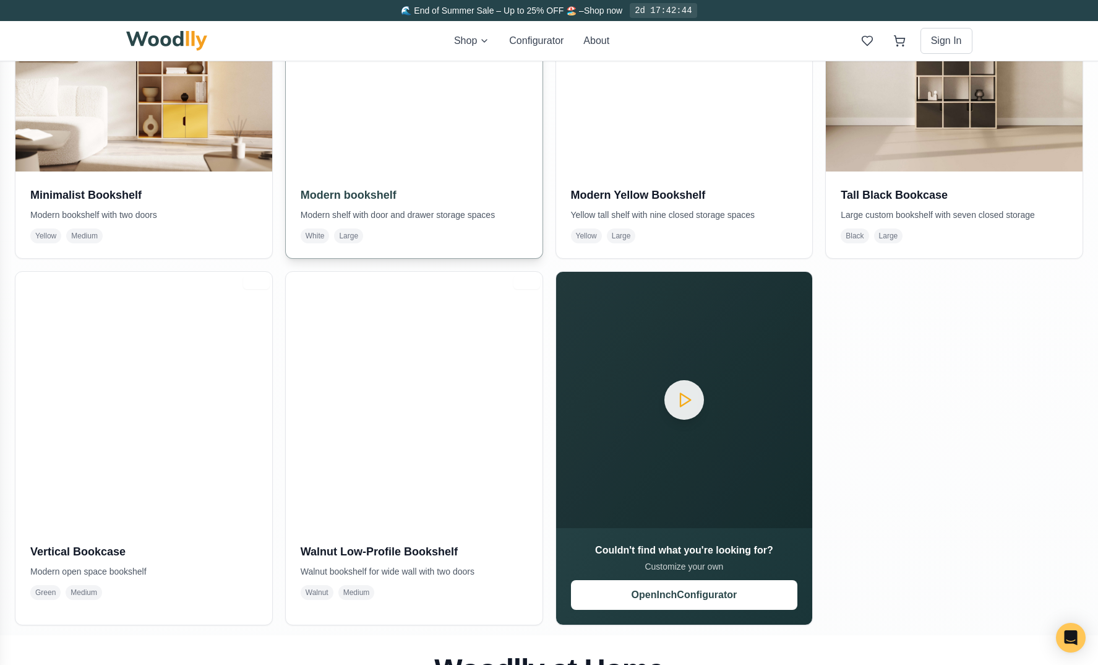
scroll to position [793, 0]
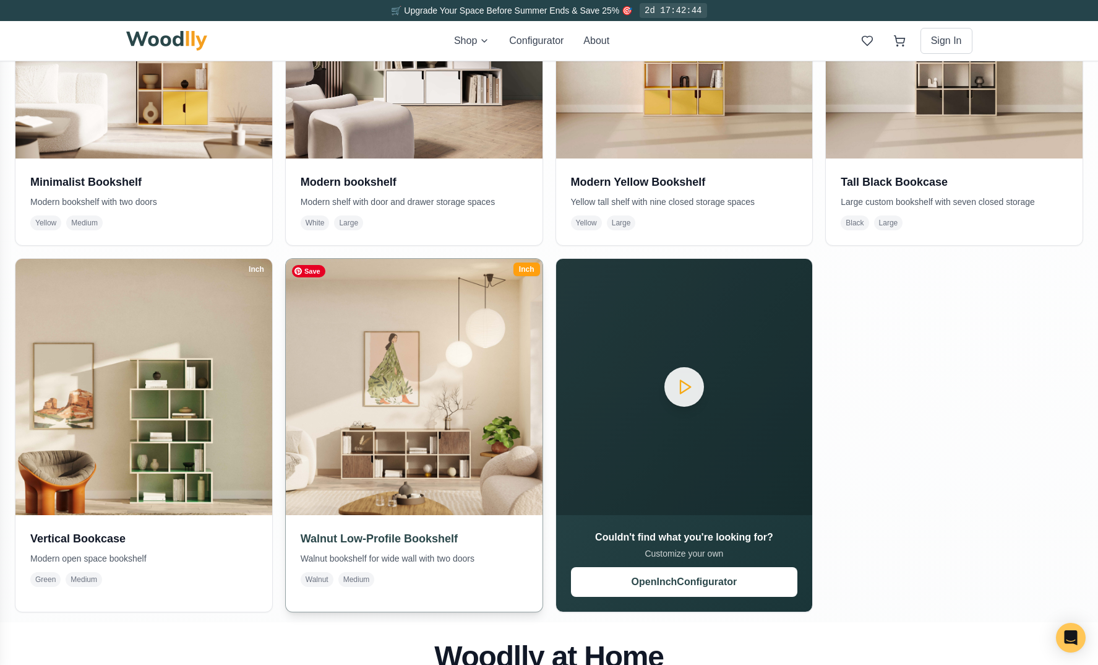
click at [447, 356] on img at bounding box center [413, 386] width 269 height 269
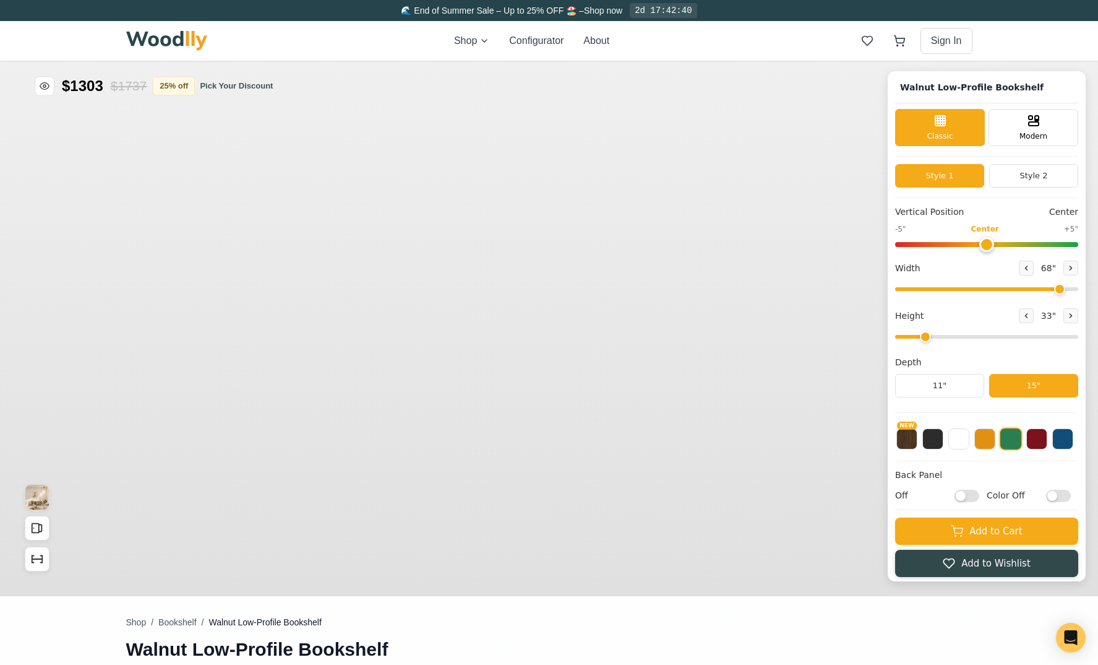
type input "68"
type input "2"
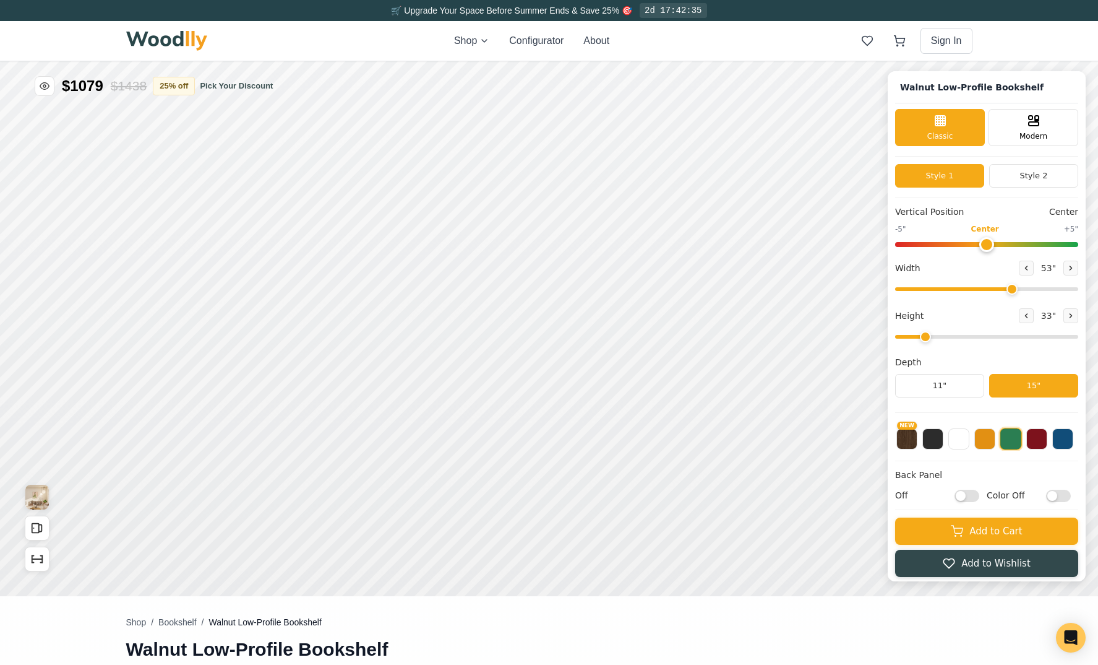
drag, startPoint x: 1045, startPoint y: 289, endPoint x: 1009, endPoint y: 291, distance: 36.6
type input "53"
click at [1009, 291] on input "range" at bounding box center [986, 289] width 183 height 4
click at [286, 241] on div "9"" at bounding box center [287, 242] width 9 height 14
click at [948, 381] on button "11"" at bounding box center [939, 386] width 89 height 24
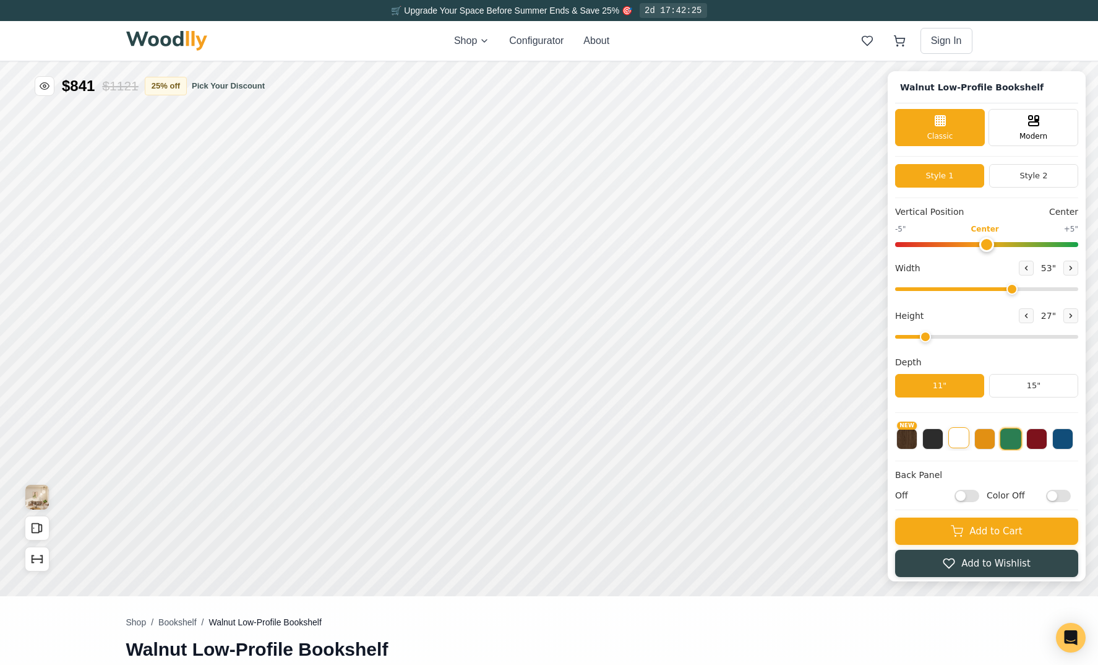
click at [960, 447] on button at bounding box center [959, 437] width 21 height 21
click at [963, 494] on input "Off" at bounding box center [967, 495] width 25 height 12
click at [964, 494] on input "On" at bounding box center [967, 495] width 25 height 12
click at [964, 494] on input "Off" at bounding box center [967, 495] width 25 height 12
click at [964, 494] on input "On" at bounding box center [967, 495] width 25 height 12
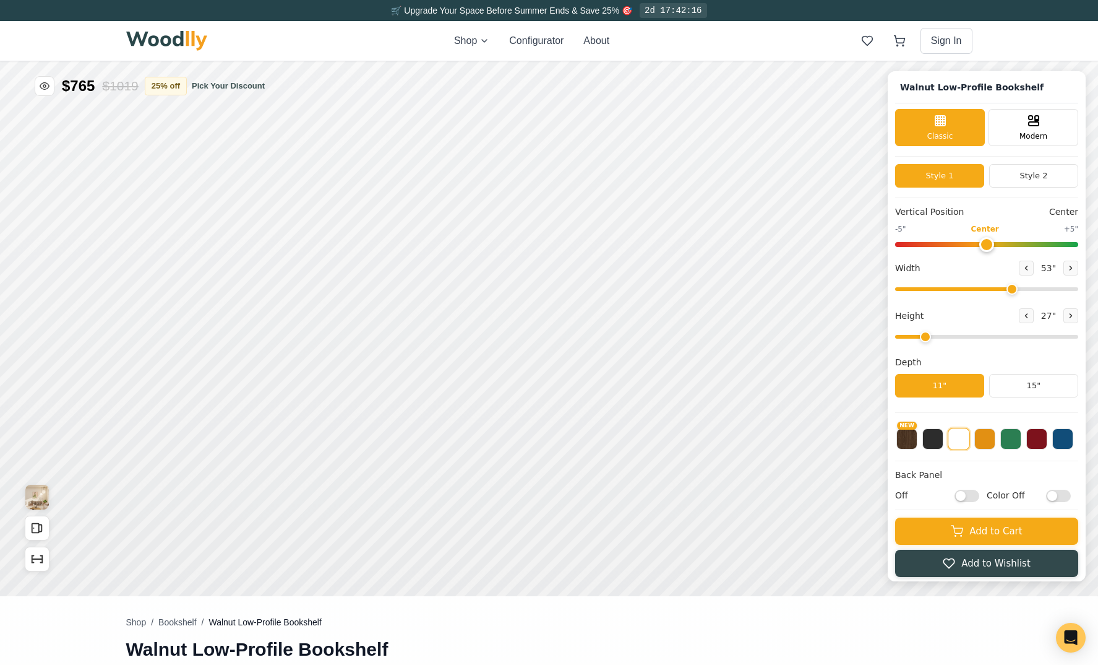
click at [964, 494] on input "Off" at bounding box center [967, 495] width 25 height 12
click at [964, 494] on input "On" at bounding box center [967, 495] width 25 height 12
checkbox input "false"
click at [1053, 494] on input "Color Off" at bounding box center [1058, 495] width 25 height 12
click at [1053, 494] on input "Color On" at bounding box center [1058, 495] width 25 height 12
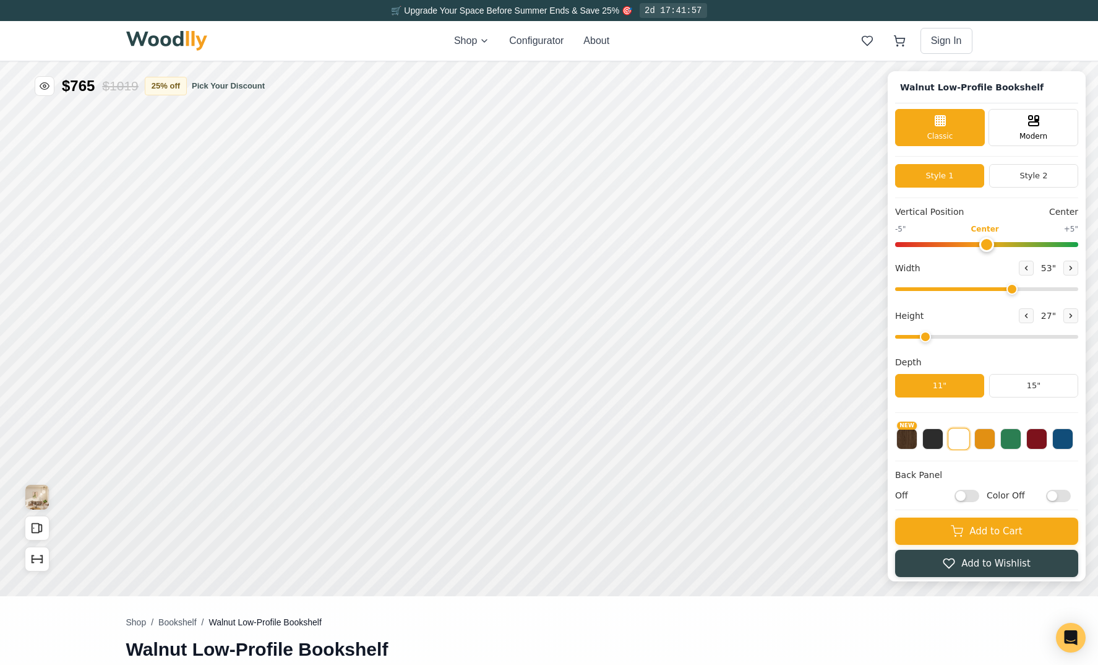
click at [1053, 494] on input "Color Off" at bounding box center [1058, 495] width 25 height 12
click at [1067, 498] on input "Color On" at bounding box center [1058, 495] width 25 height 12
checkbox input "false"
click at [537, 340] on icon at bounding box center [531, 336] width 15 height 15
click at [936, 442] on button at bounding box center [933, 437] width 21 height 21
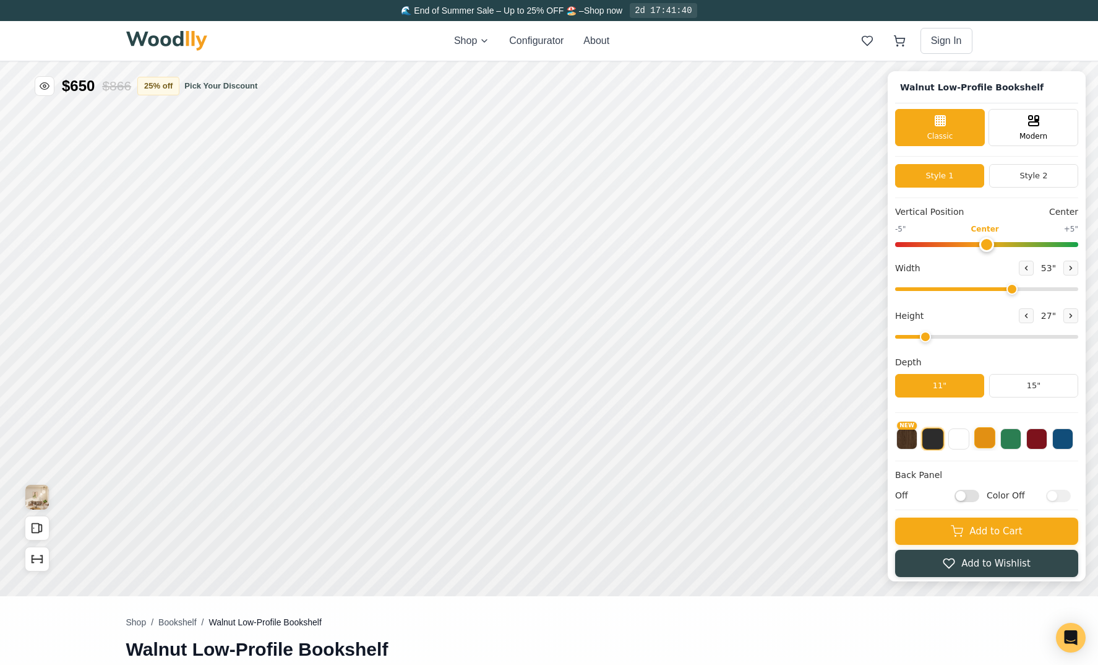
click at [985, 442] on button at bounding box center [985, 437] width 21 height 21
click at [960, 439] on button at bounding box center [959, 437] width 21 height 21
drag, startPoint x: 938, startPoint y: 439, endPoint x: 929, endPoint y: 442, distance: 9.0
click at [933, 441] on button at bounding box center [933, 437] width 21 height 21
click at [983, 442] on button at bounding box center [985, 437] width 21 height 21
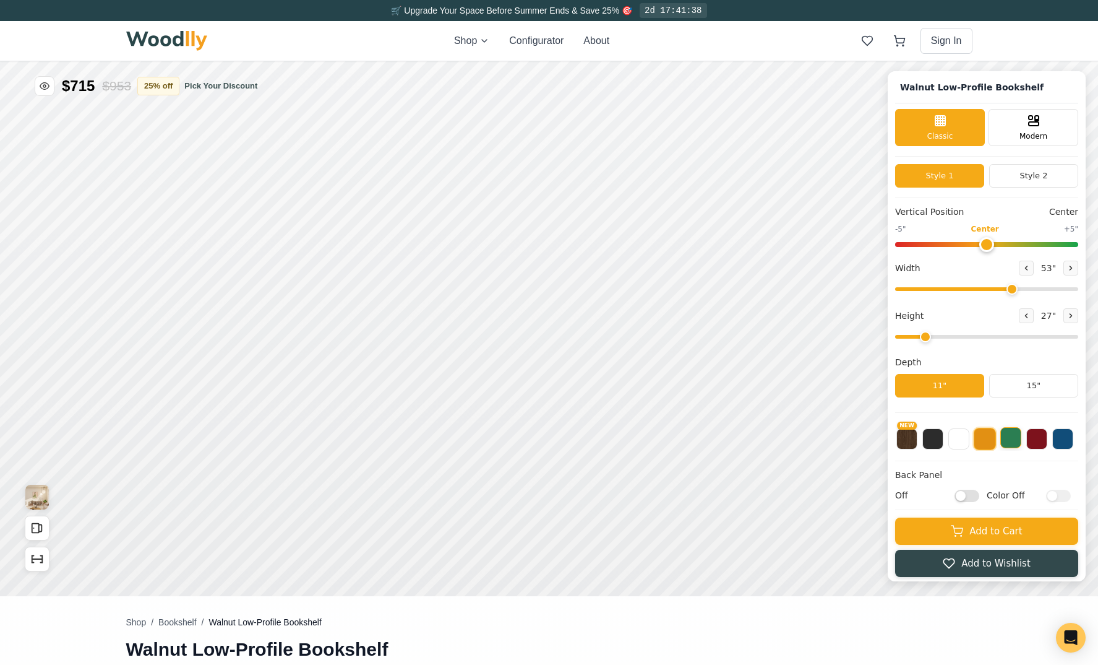
click at [1014, 440] on button at bounding box center [1011, 437] width 21 height 21
click at [1045, 439] on button at bounding box center [1037, 437] width 21 height 21
click at [1056, 439] on button at bounding box center [1063, 438] width 21 height 21
drag, startPoint x: 962, startPoint y: 439, endPoint x: 900, endPoint y: 442, distance: 61.3
click at [960, 440] on button at bounding box center [959, 438] width 21 height 21
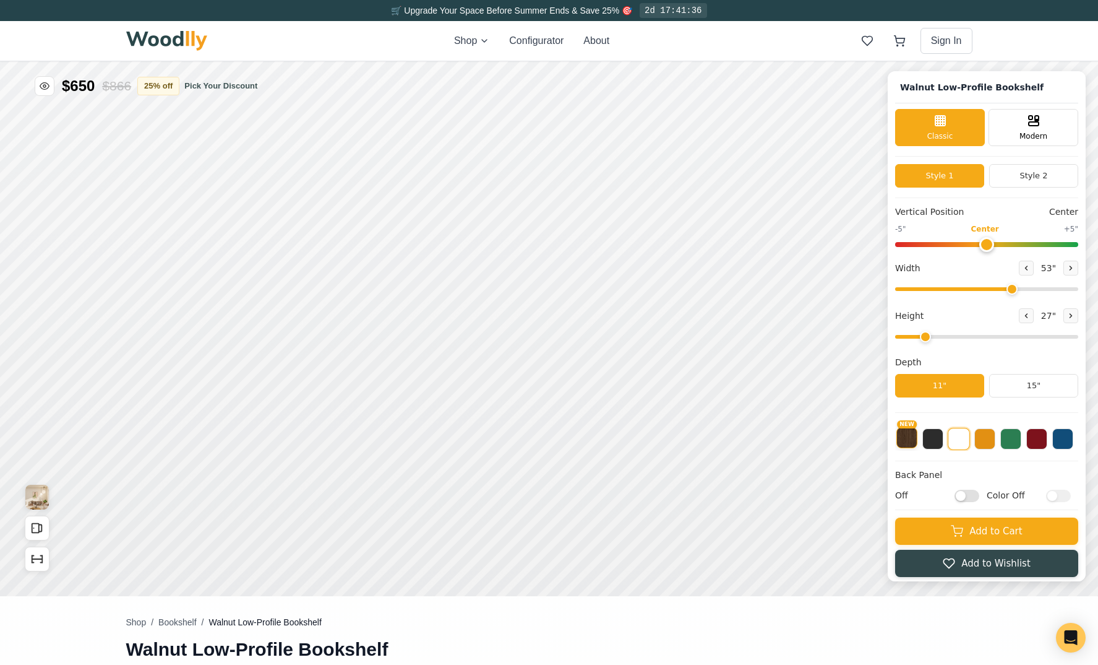
click at [910, 439] on button "NEW" at bounding box center [907, 437] width 21 height 21
click at [960, 443] on button at bounding box center [959, 437] width 21 height 21
click at [985, 439] on button at bounding box center [985, 437] width 21 height 21
